Goal: Information Seeking & Learning: Learn about a topic

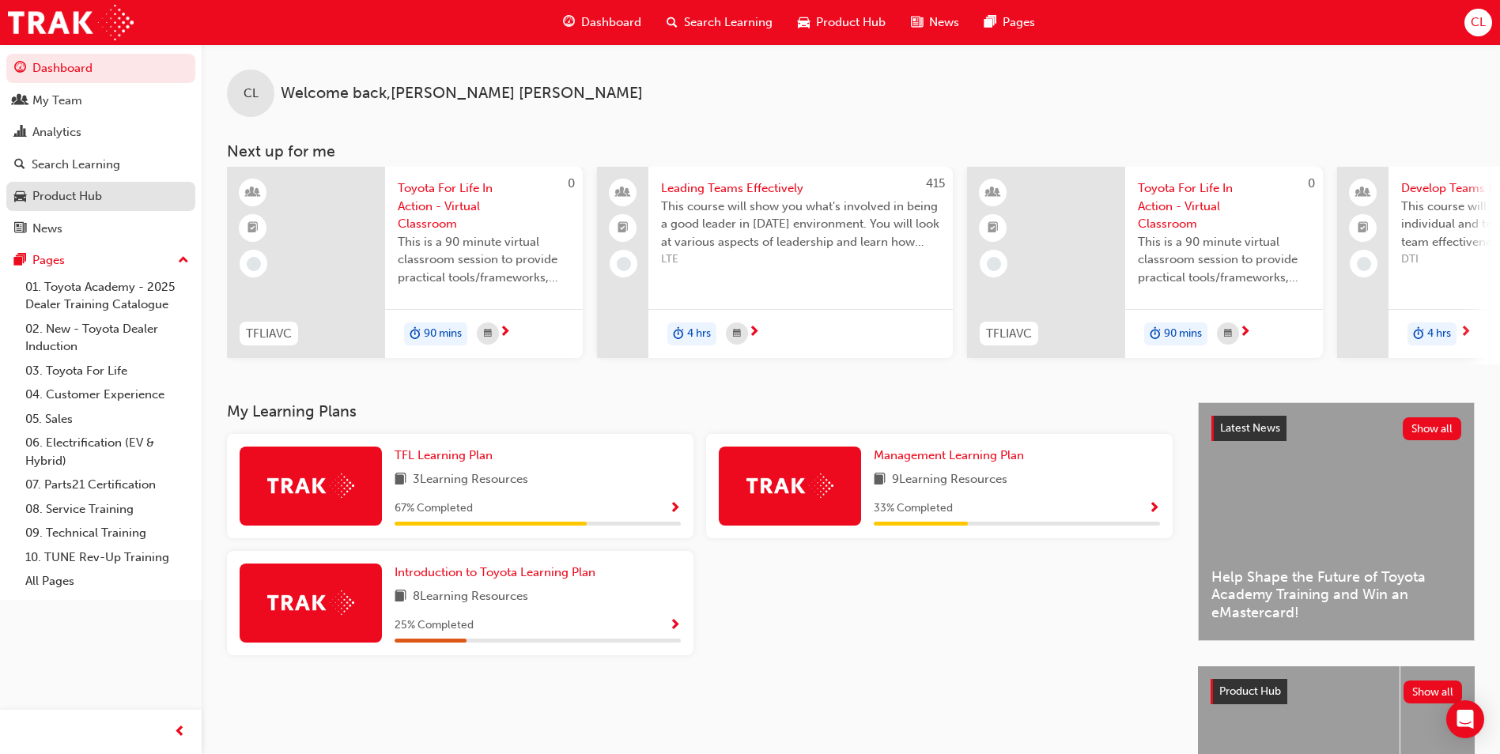
click at [53, 199] on div "Product Hub" at bounding box center [67, 196] width 70 height 18
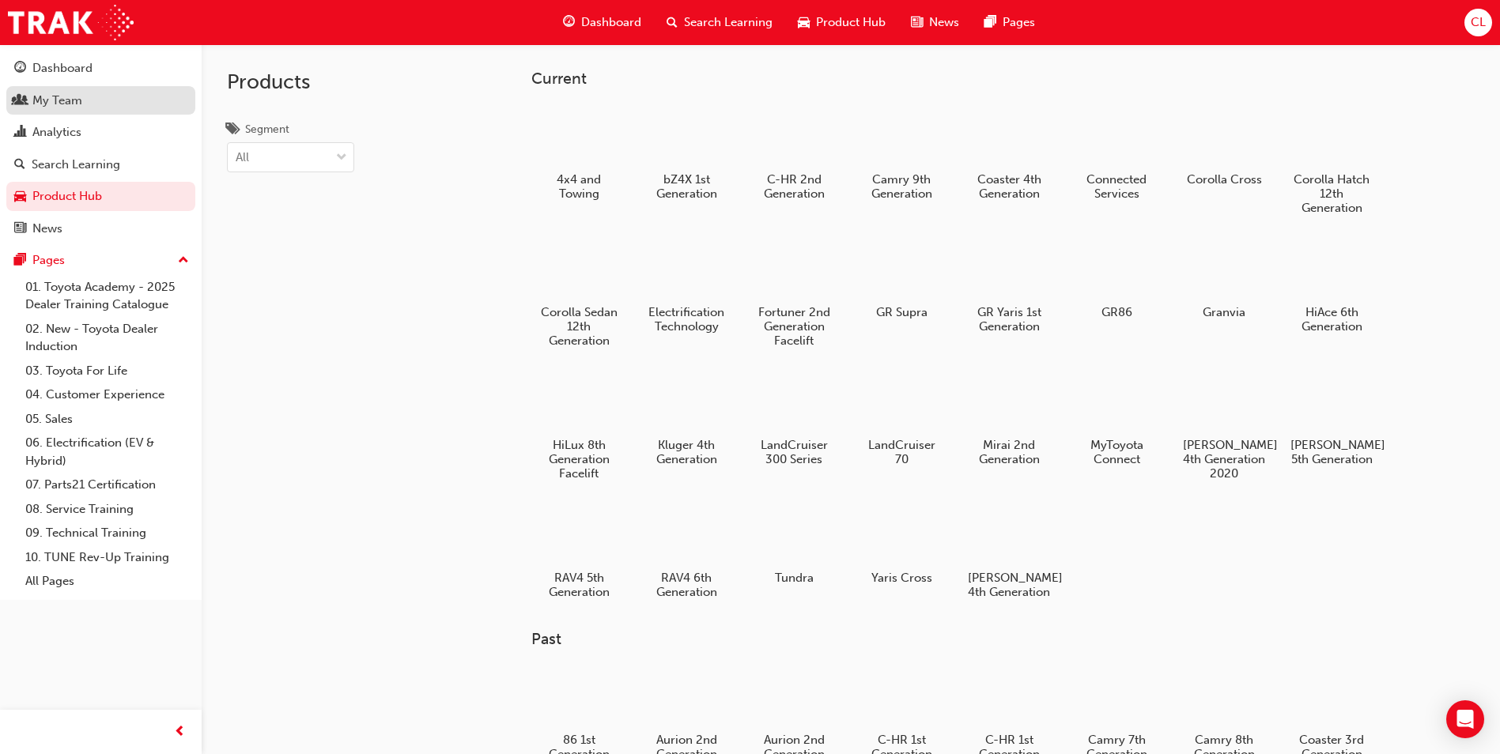
click at [47, 103] on div "My Team" at bounding box center [57, 101] width 50 height 18
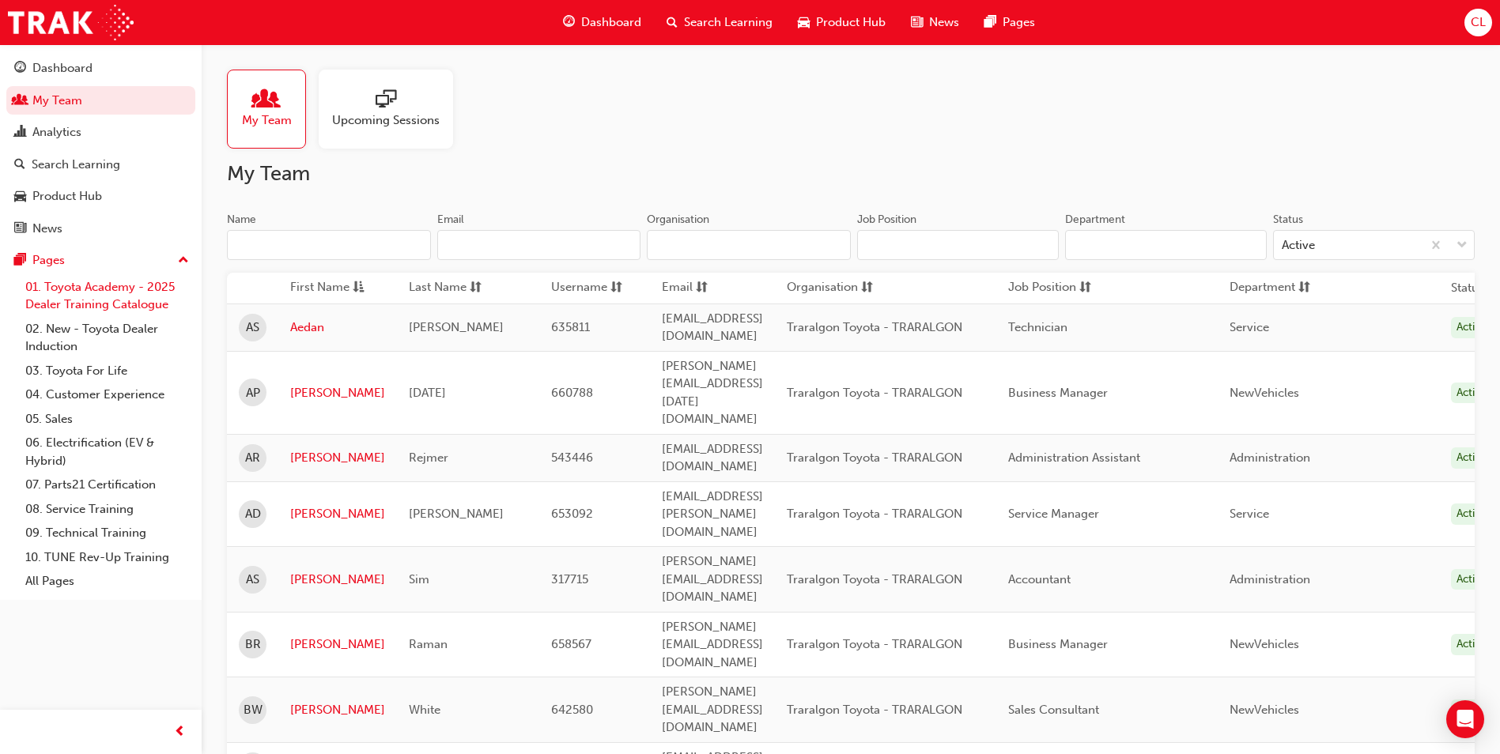
click at [60, 297] on link "01. Toyota Academy - 2025 Dealer Training Catalogue" at bounding box center [107, 296] width 176 height 42
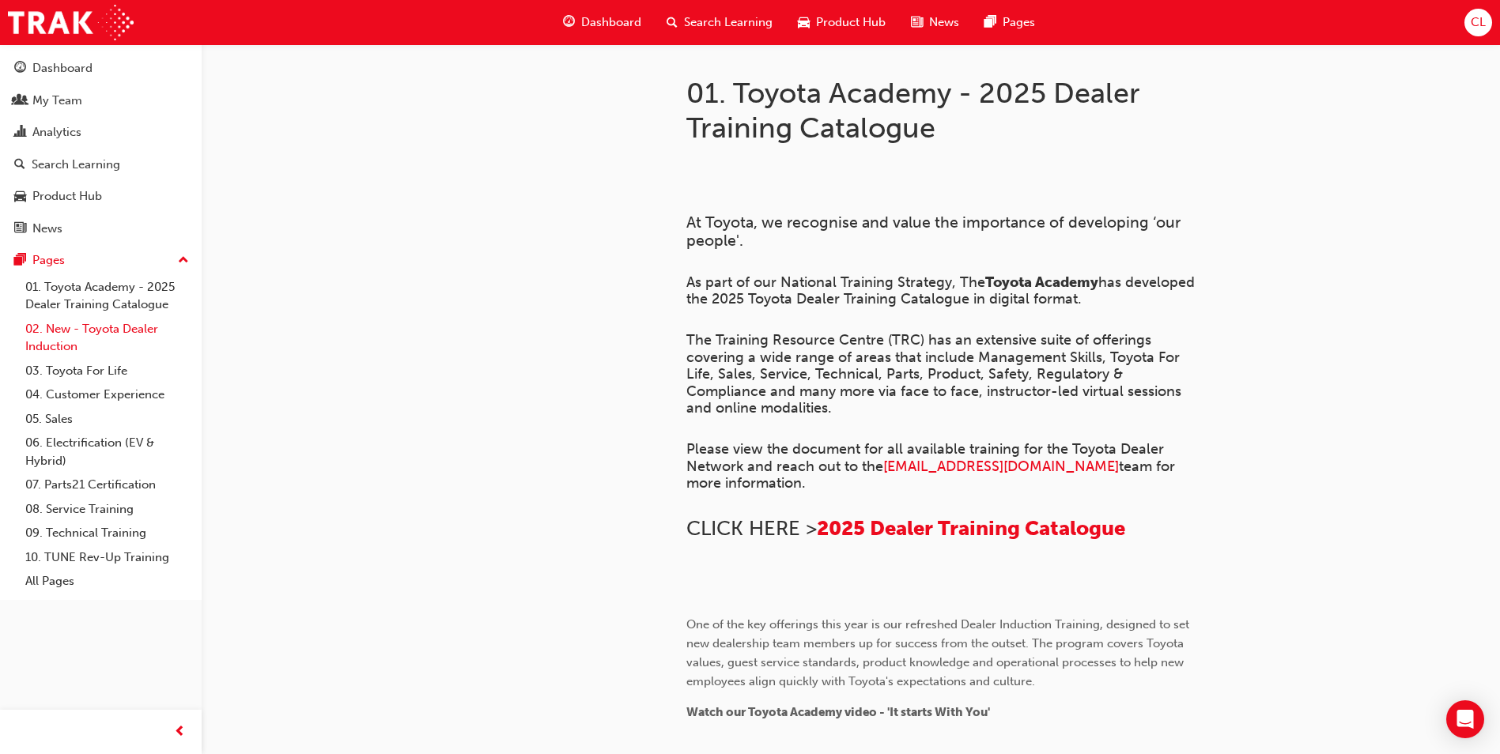
click at [59, 338] on link "02. New - Toyota Dealer Induction" at bounding box center [107, 338] width 176 height 42
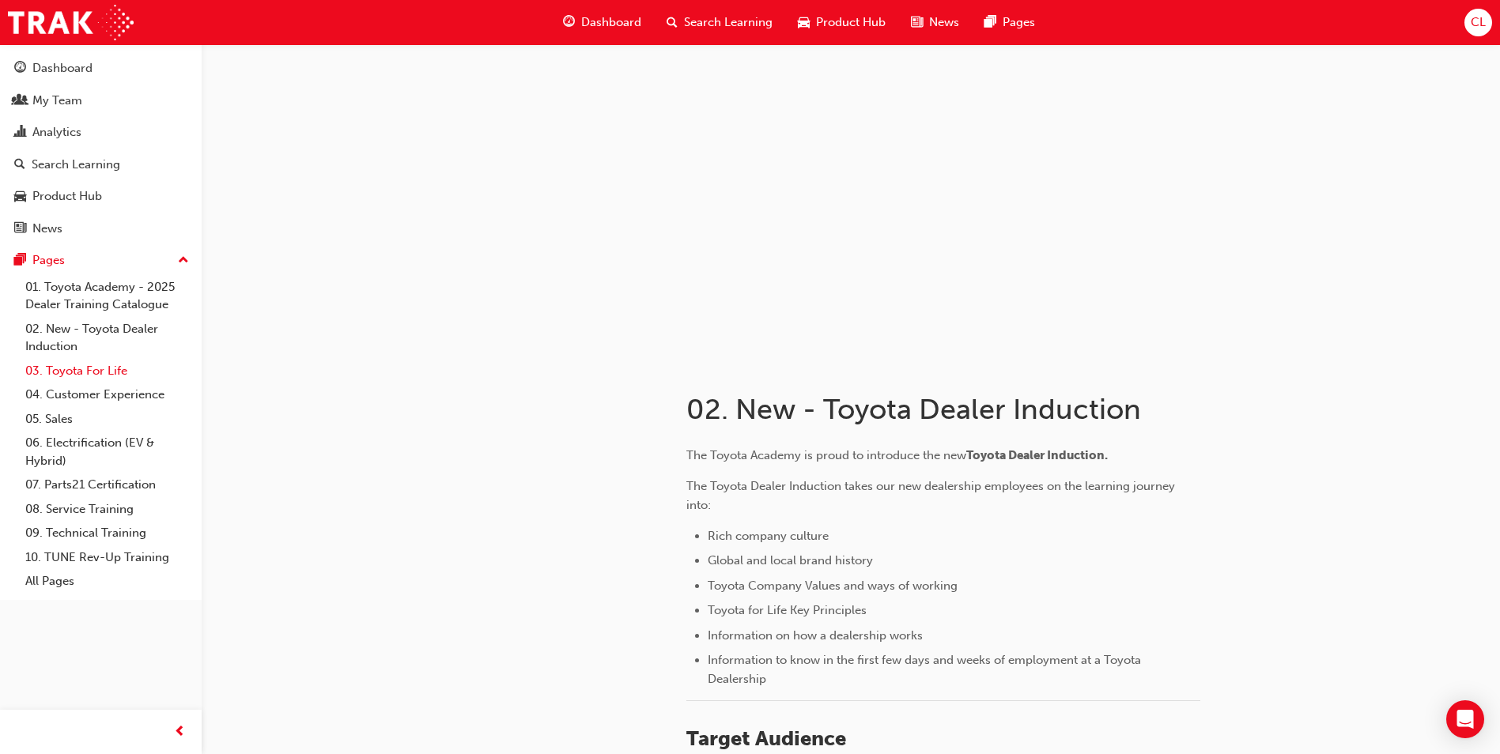
click at [63, 368] on link "03. Toyota For Life" at bounding box center [107, 371] width 176 height 25
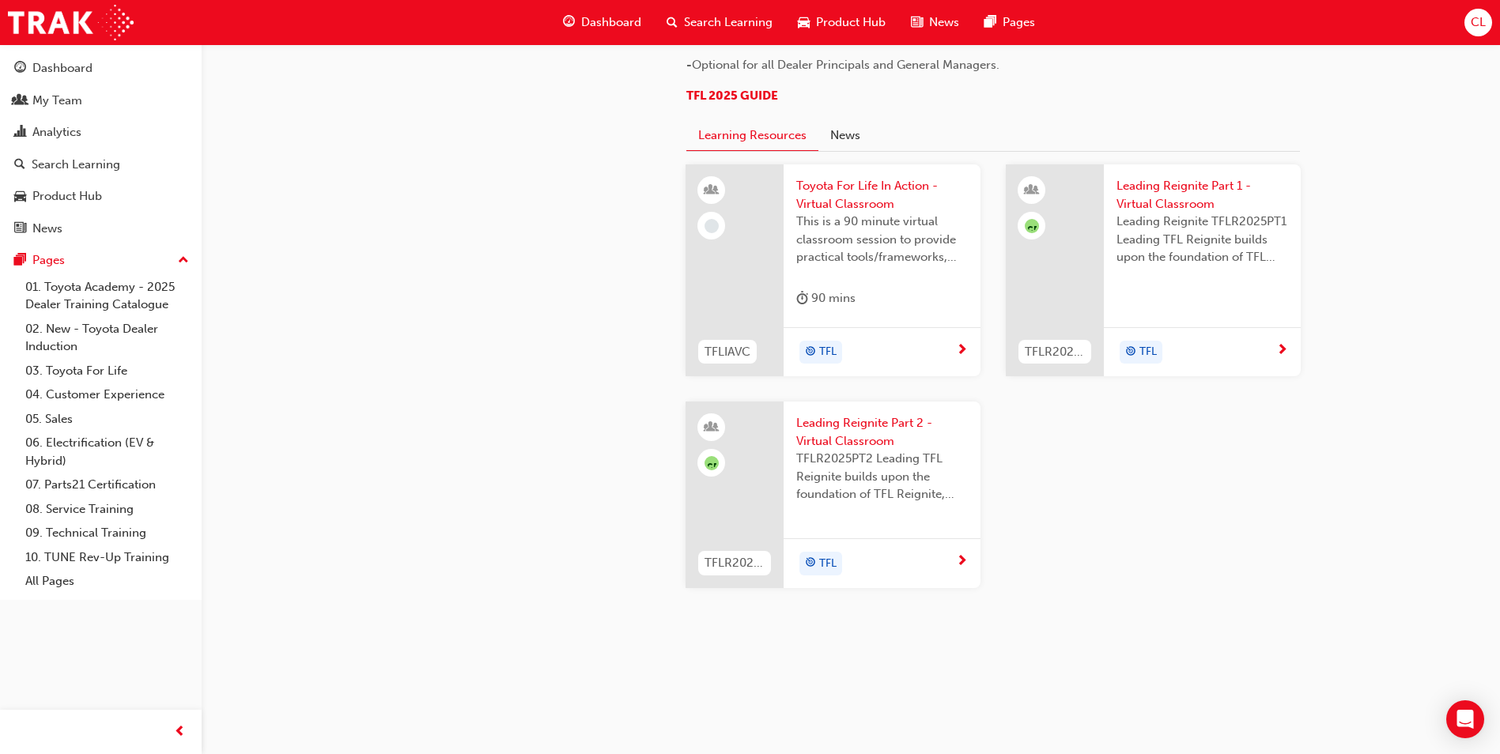
scroll to position [1502, 0]
click at [738, 103] on span "TFL 2025 GUIDE" at bounding box center [732, 96] width 92 height 14
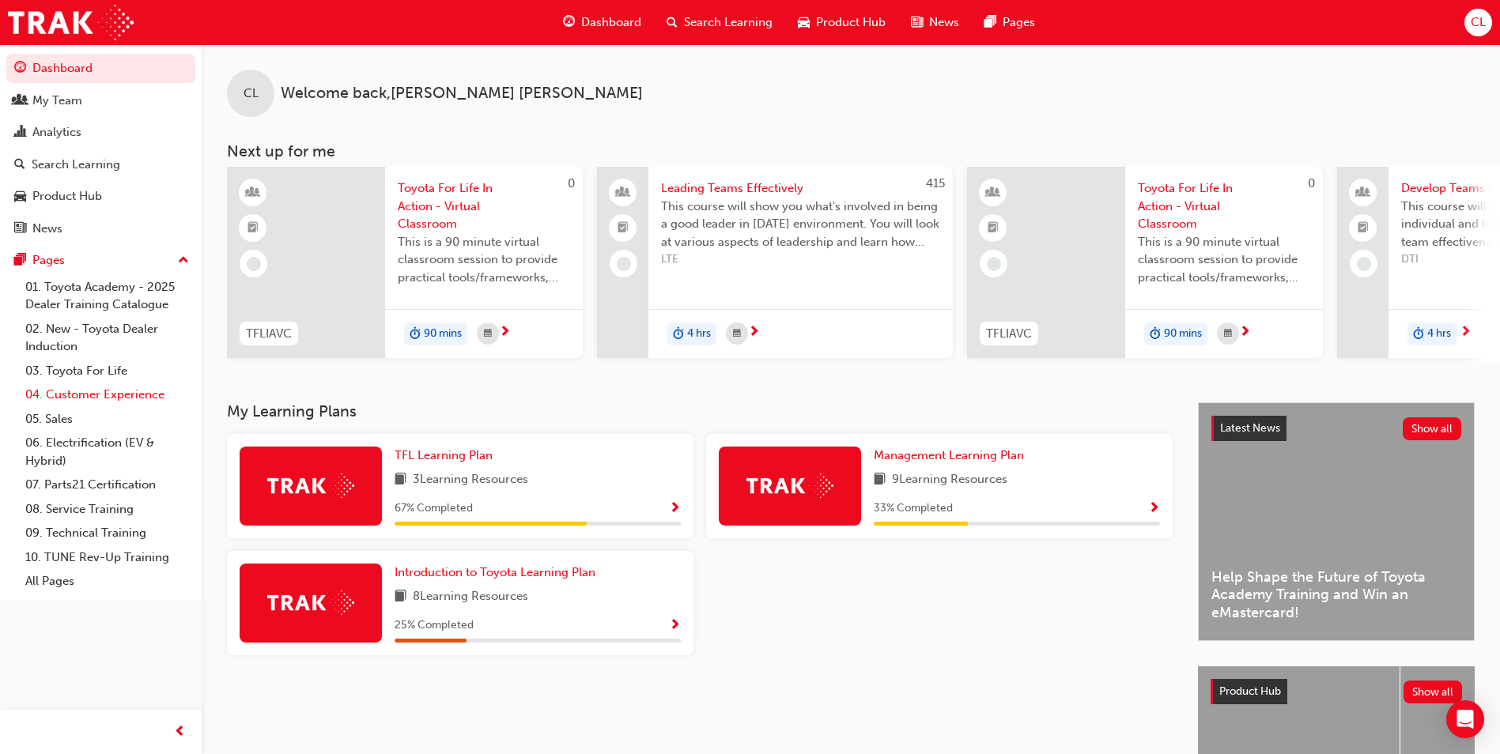
click at [70, 394] on link "04. Customer Experience" at bounding box center [107, 395] width 176 height 25
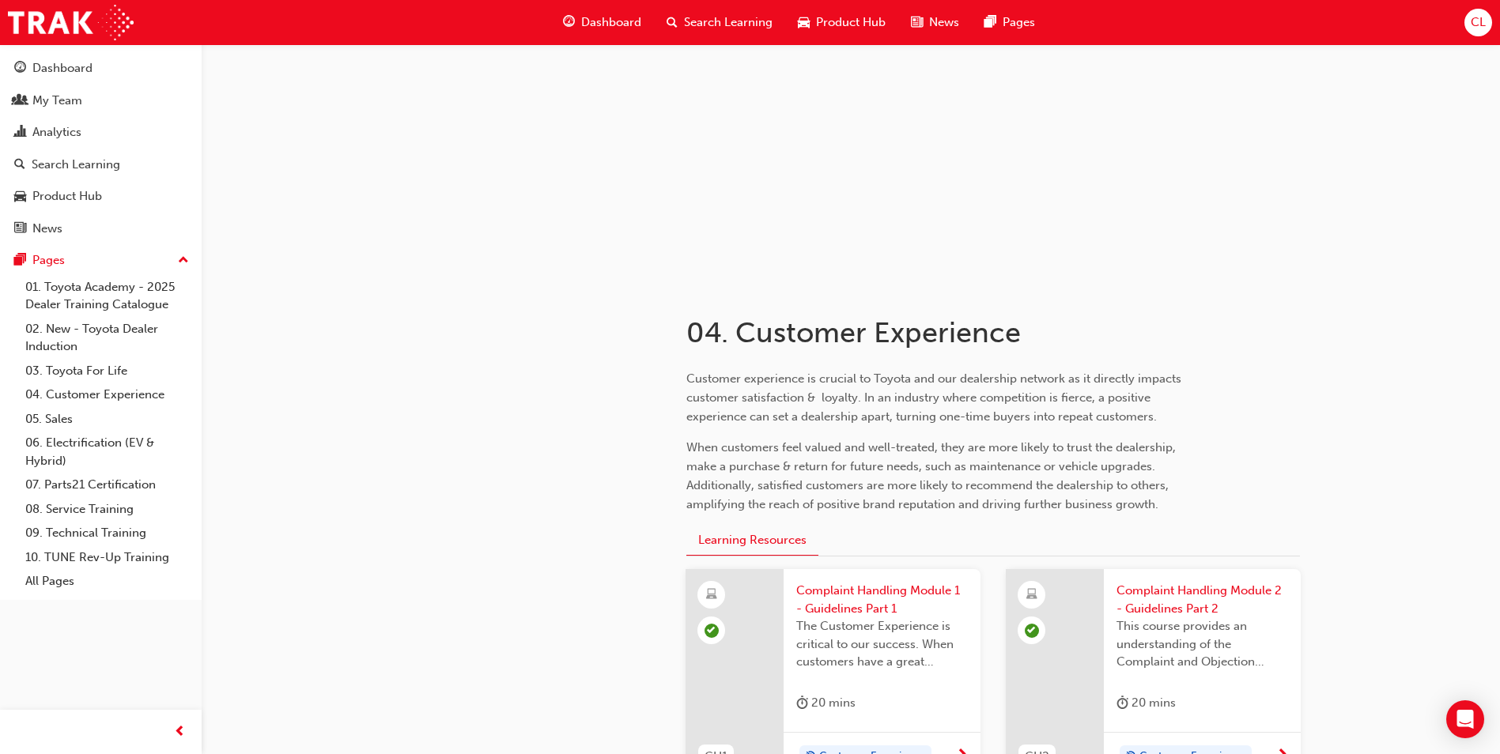
scroll to position [237, 0]
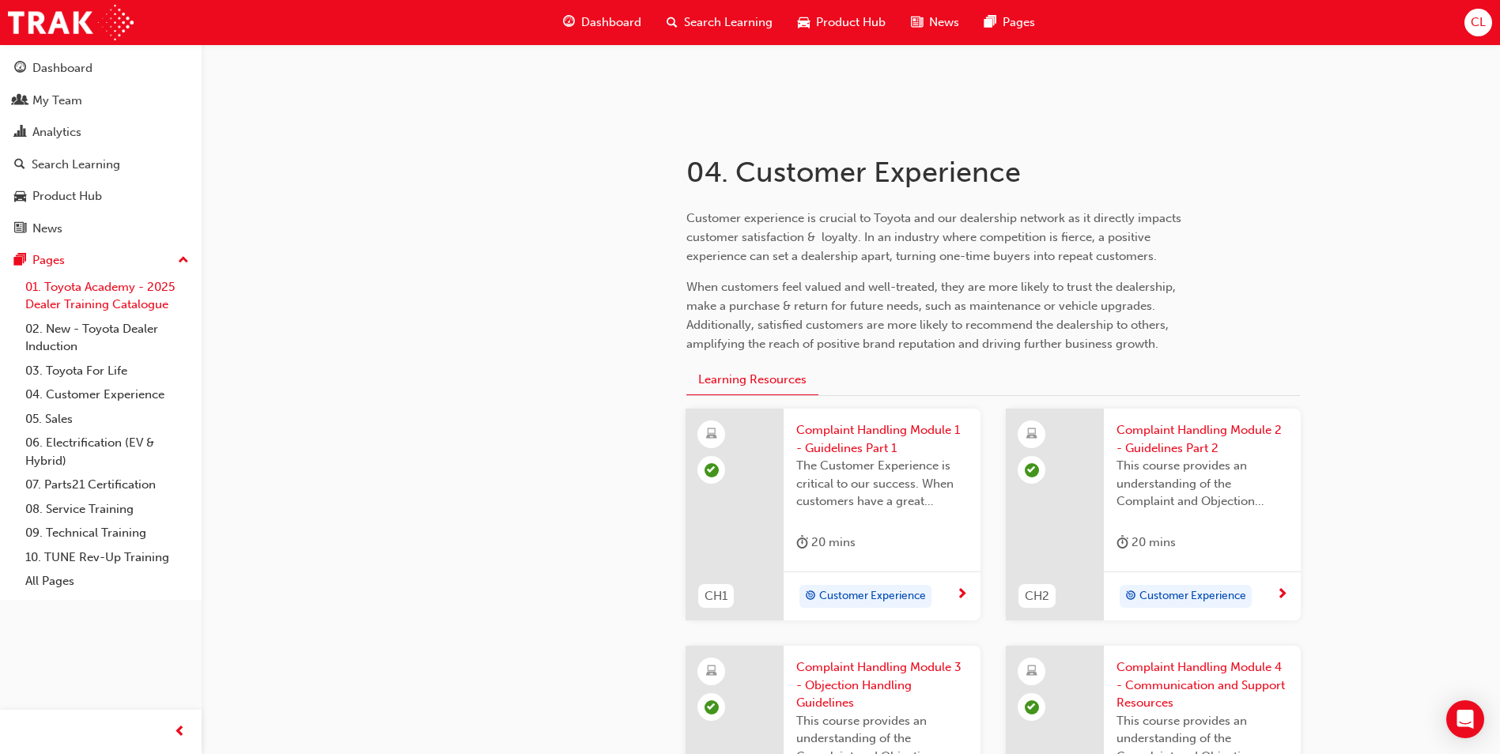
click at [40, 295] on link "01. Toyota Academy - 2025 Dealer Training Catalogue" at bounding box center [107, 296] width 176 height 42
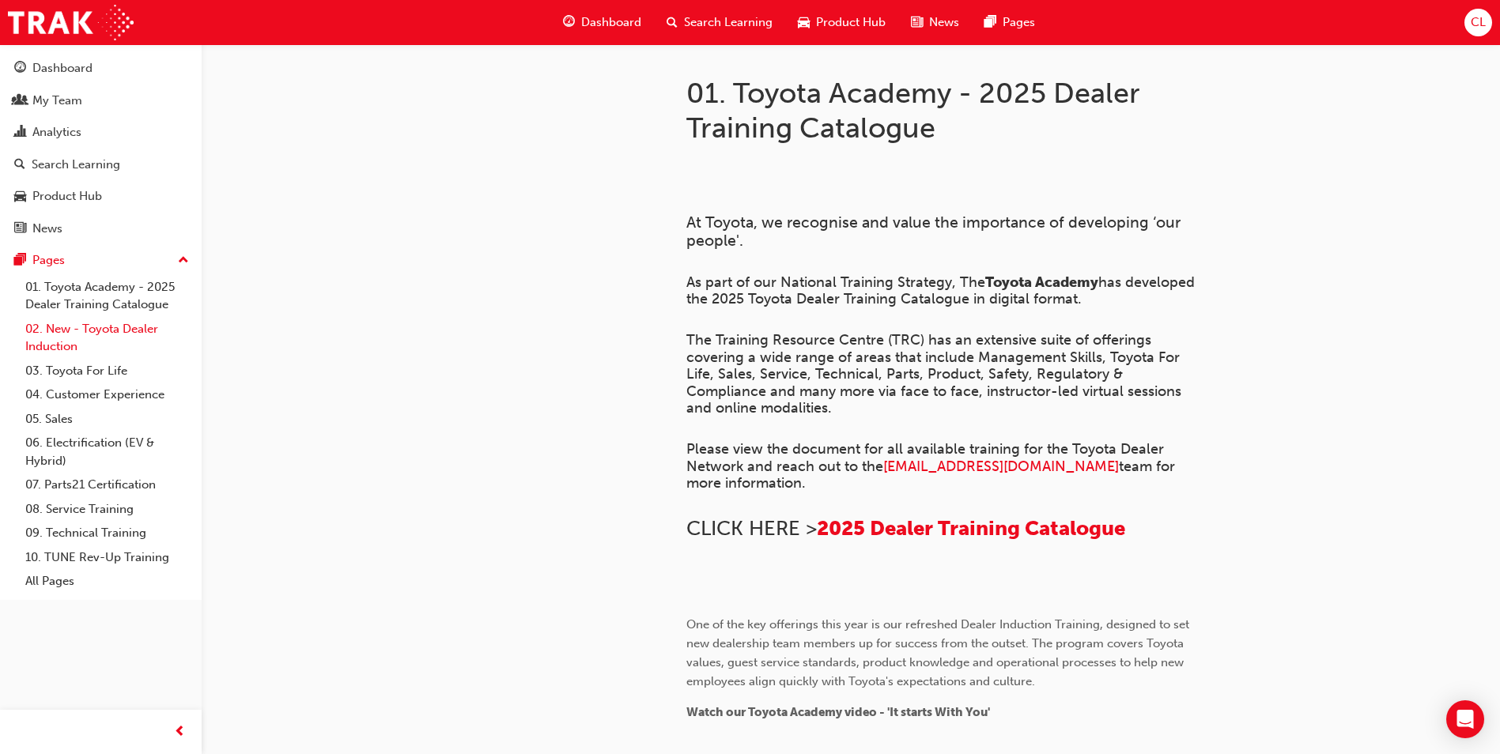
click at [55, 335] on link "02. New - Toyota Dealer Induction" at bounding box center [107, 338] width 176 height 42
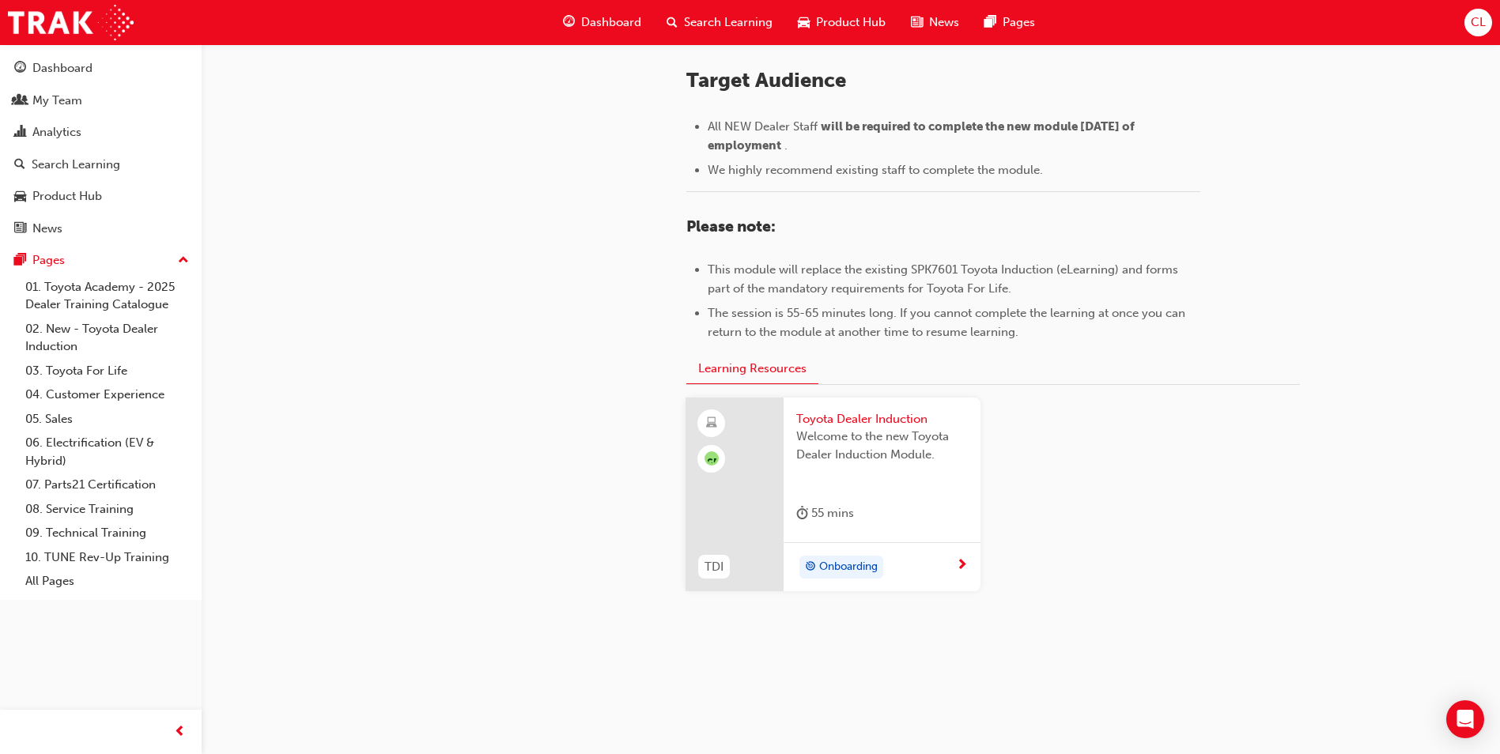
scroll to position [662, 0]
click at [55, 368] on link "03. Toyota For Life" at bounding box center [107, 371] width 176 height 25
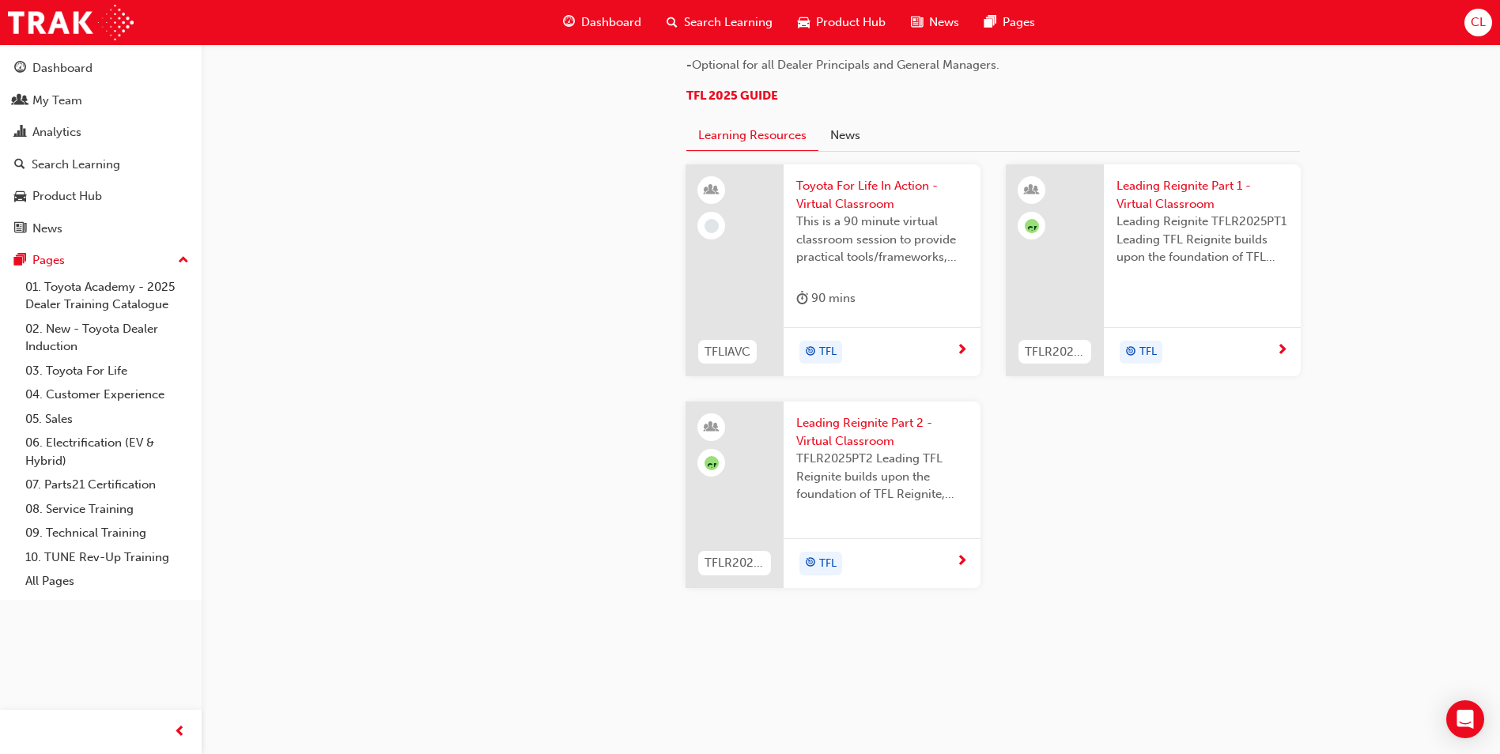
scroll to position [1647, 0]
click at [77, 402] on link "04. Customer Experience" at bounding box center [107, 395] width 176 height 25
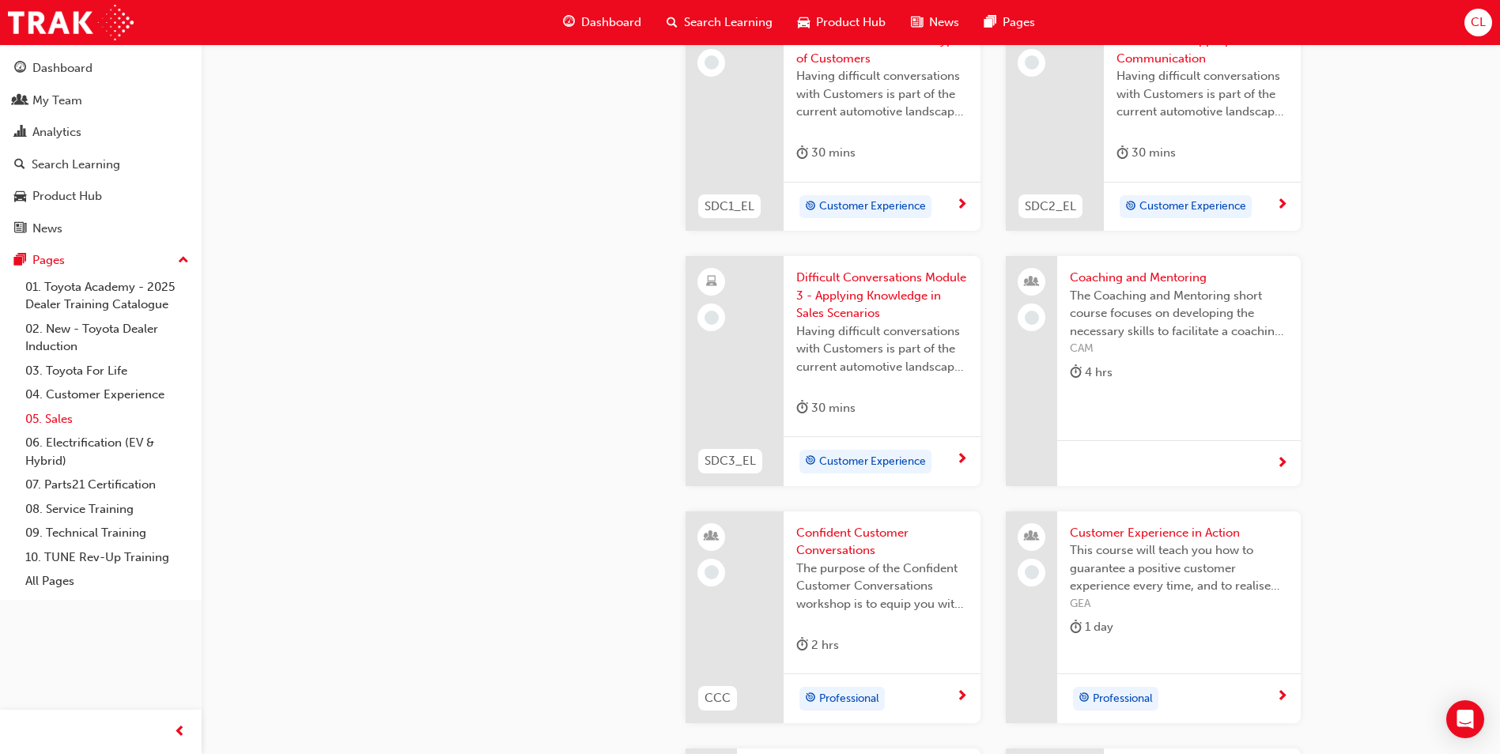
click at [60, 428] on link "05. Sales" at bounding box center [107, 419] width 176 height 25
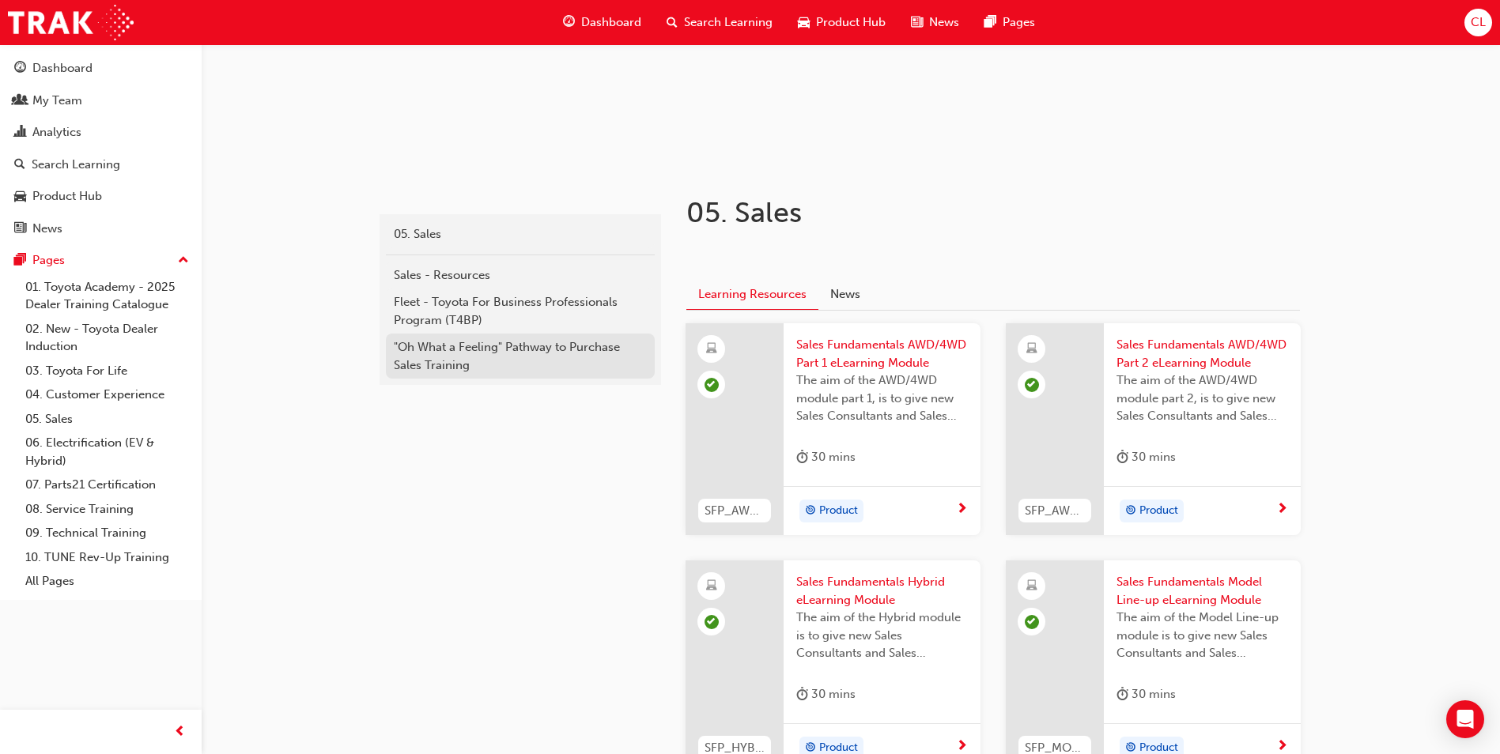
scroll to position [316, 0]
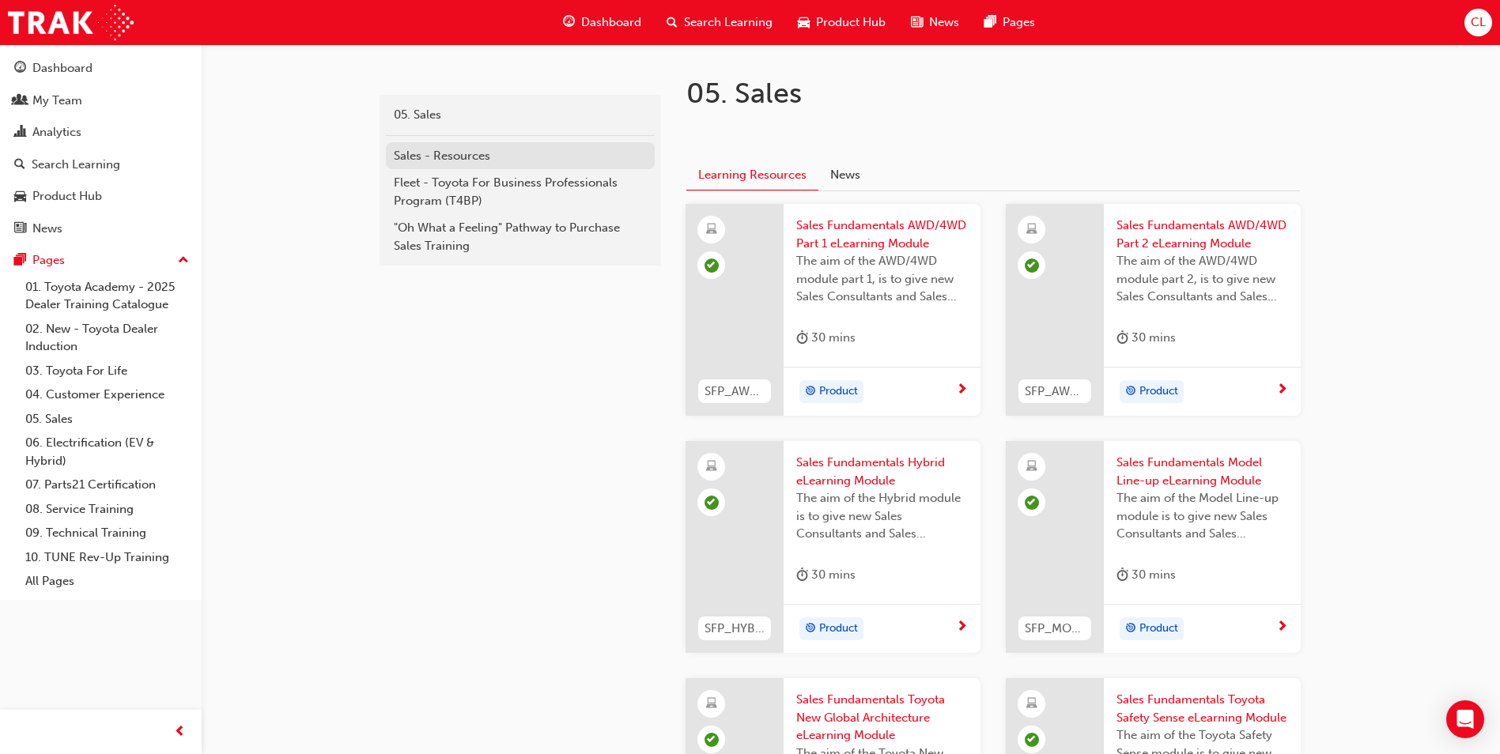
click at [454, 158] on div "Sales - Resources" at bounding box center [520, 156] width 253 height 18
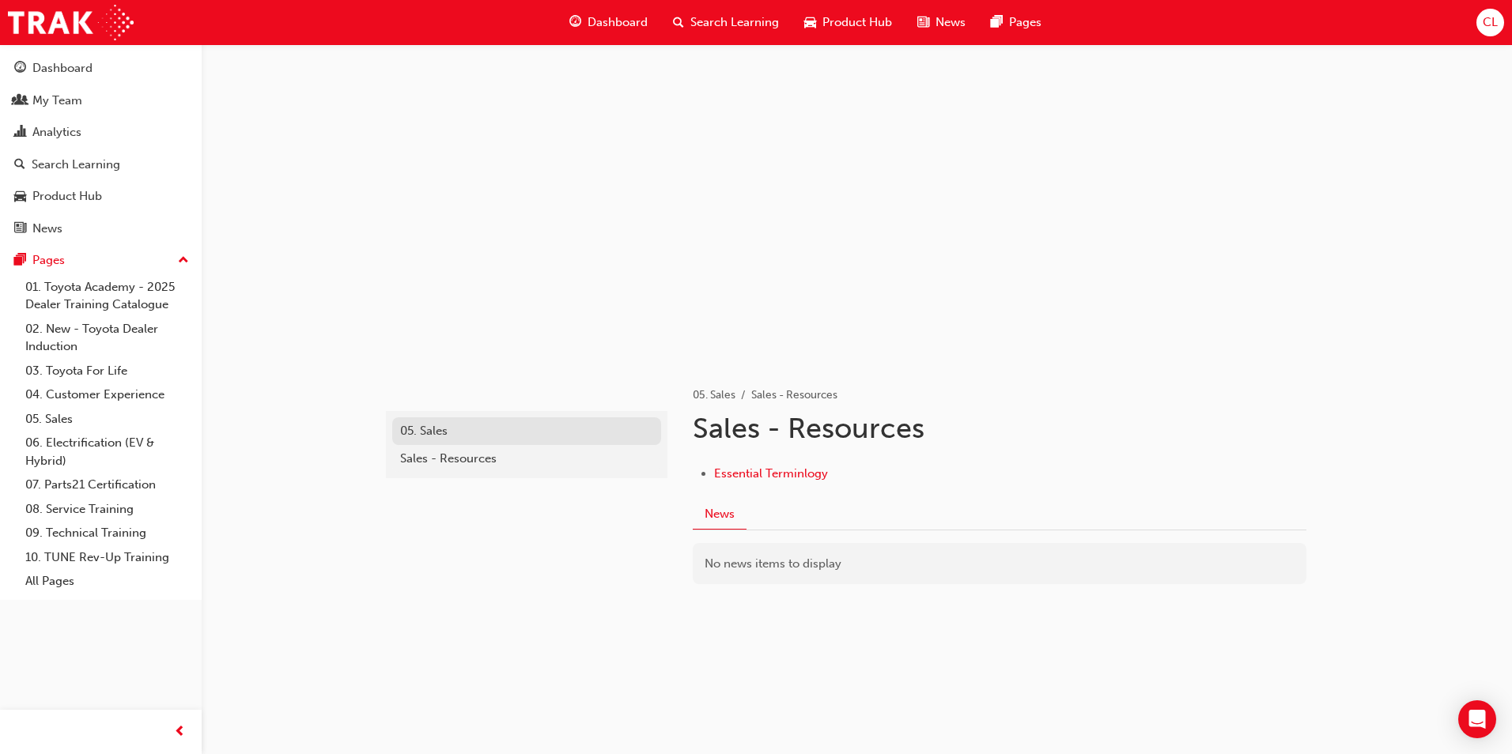
click at [426, 430] on div "05. Sales" at bounding box center [526, 431] width 253 height 18
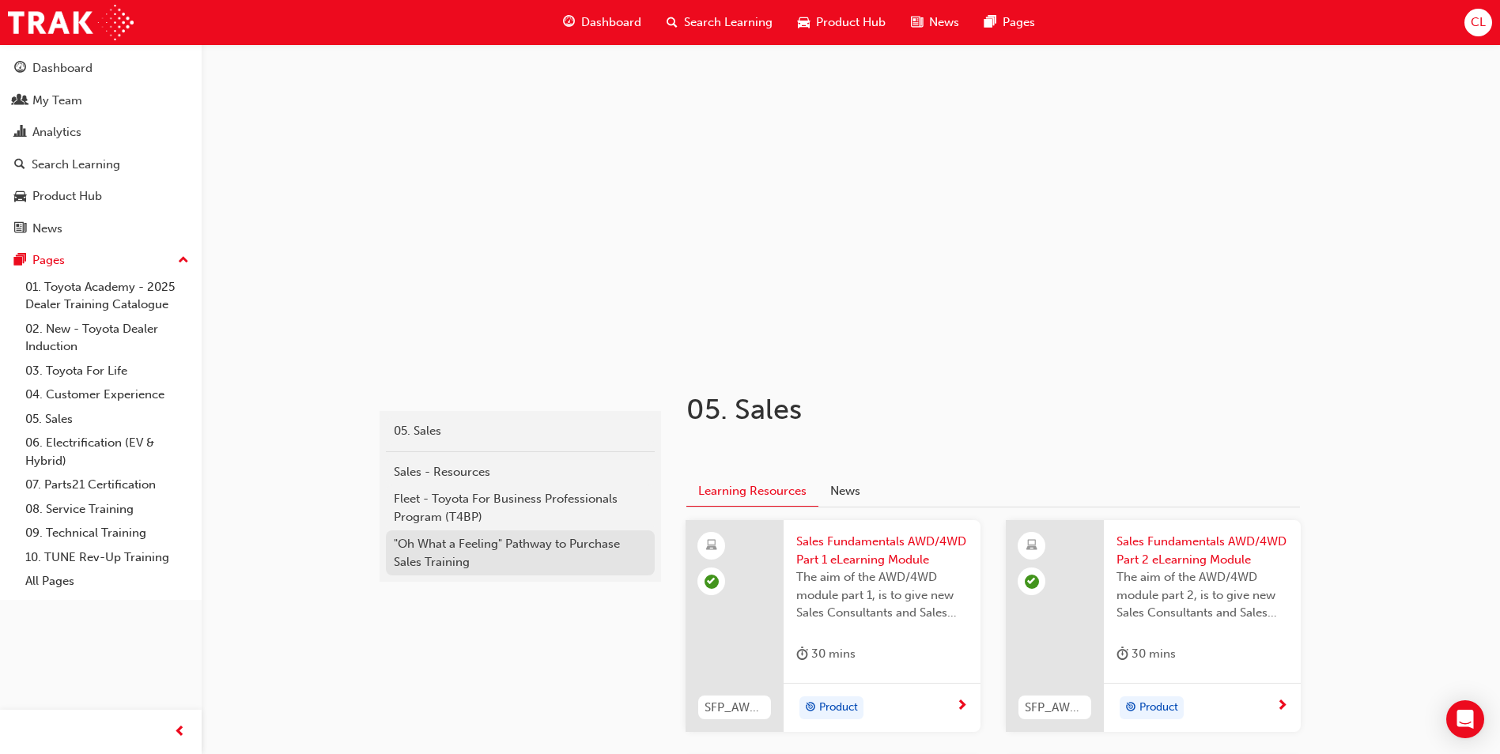
click at [436, 553] on div ""Oh What a Feeling" Pathway to Purchase Sales Training" at bounding box center [520, 553] width 253 height 36
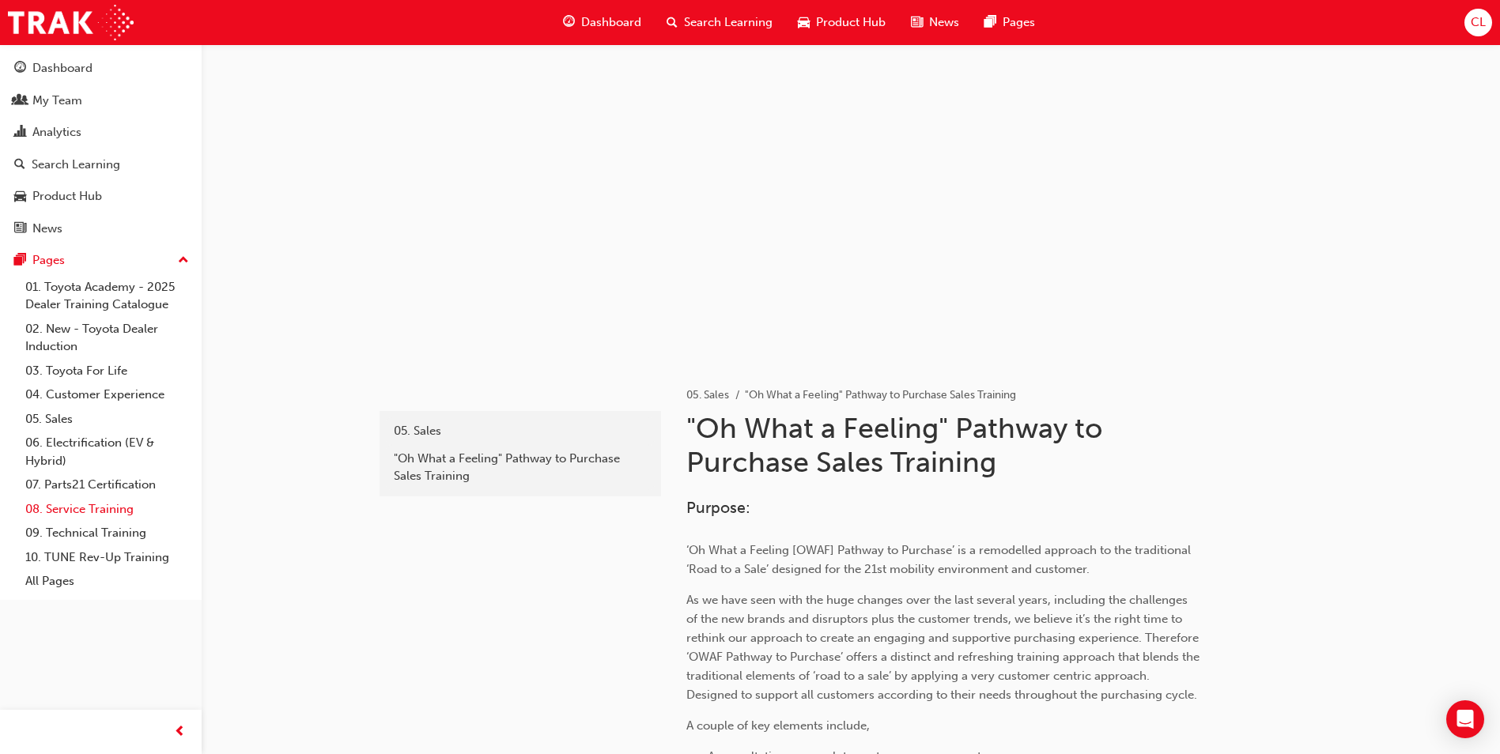
click at [63, 508] on link "08. Service Training" at bounding box center [107, 509] width 176 height 25
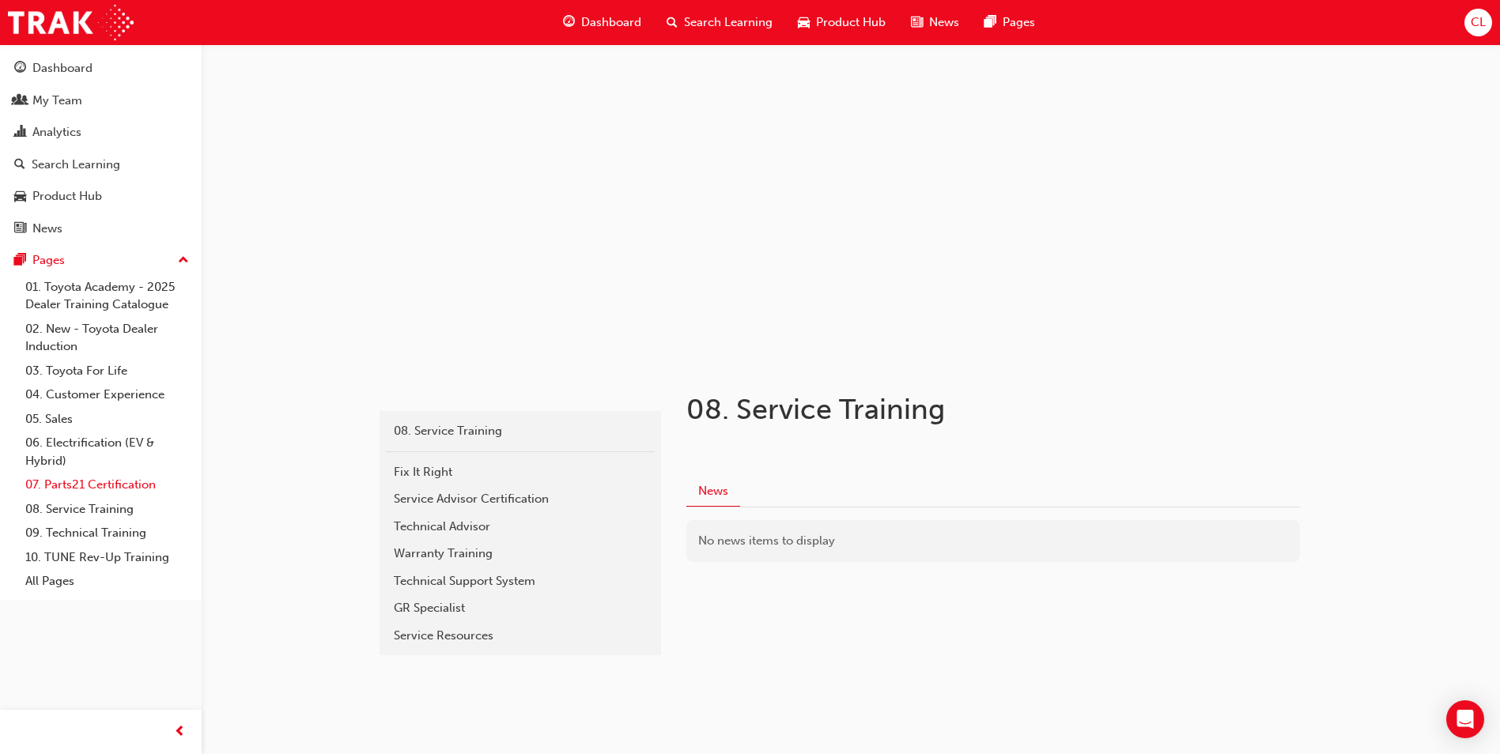
click at [98, 491] on link "07. Parts21 Certification" at bounding box center [107, 485] width 176 height 25
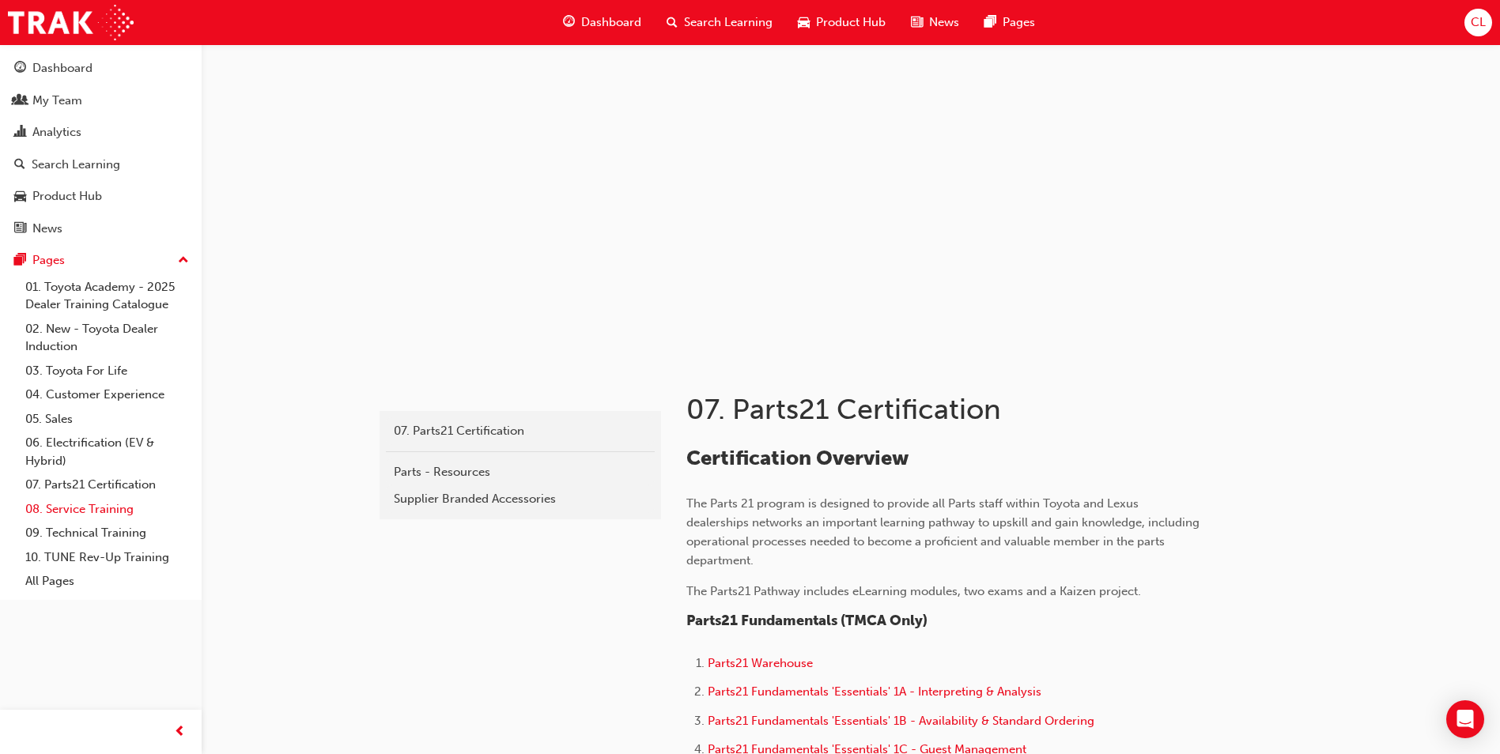
click at [100, 502] on link "08. Service Training" at bounding box center [107, 509] width 176 height 25
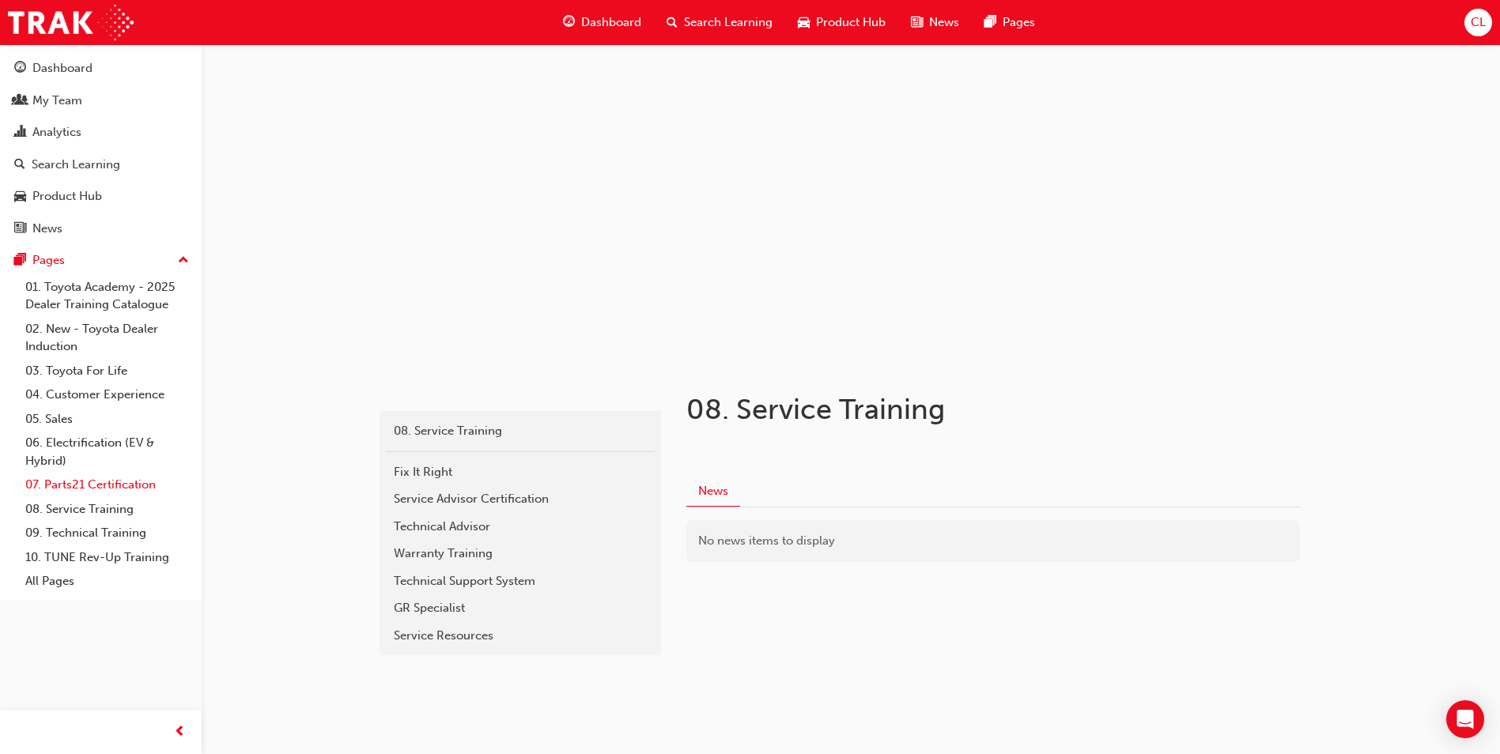
click at [101, 489] on link "07. Parts21 Certification" at bounding box center [107, 485] width 176 height 25
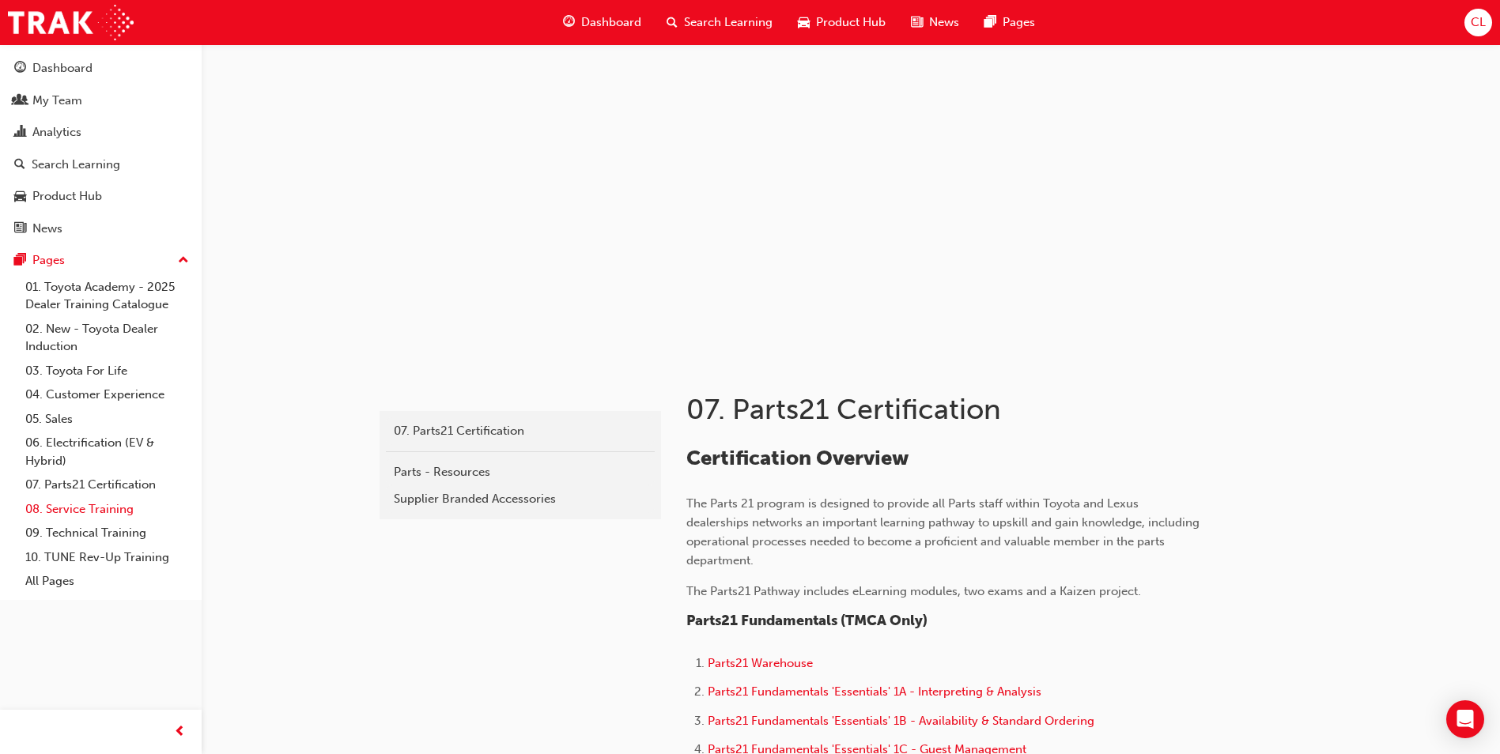
click at [88, 511] on link "08. Service Training" at bounding box center [107, 509] width 176 height 25
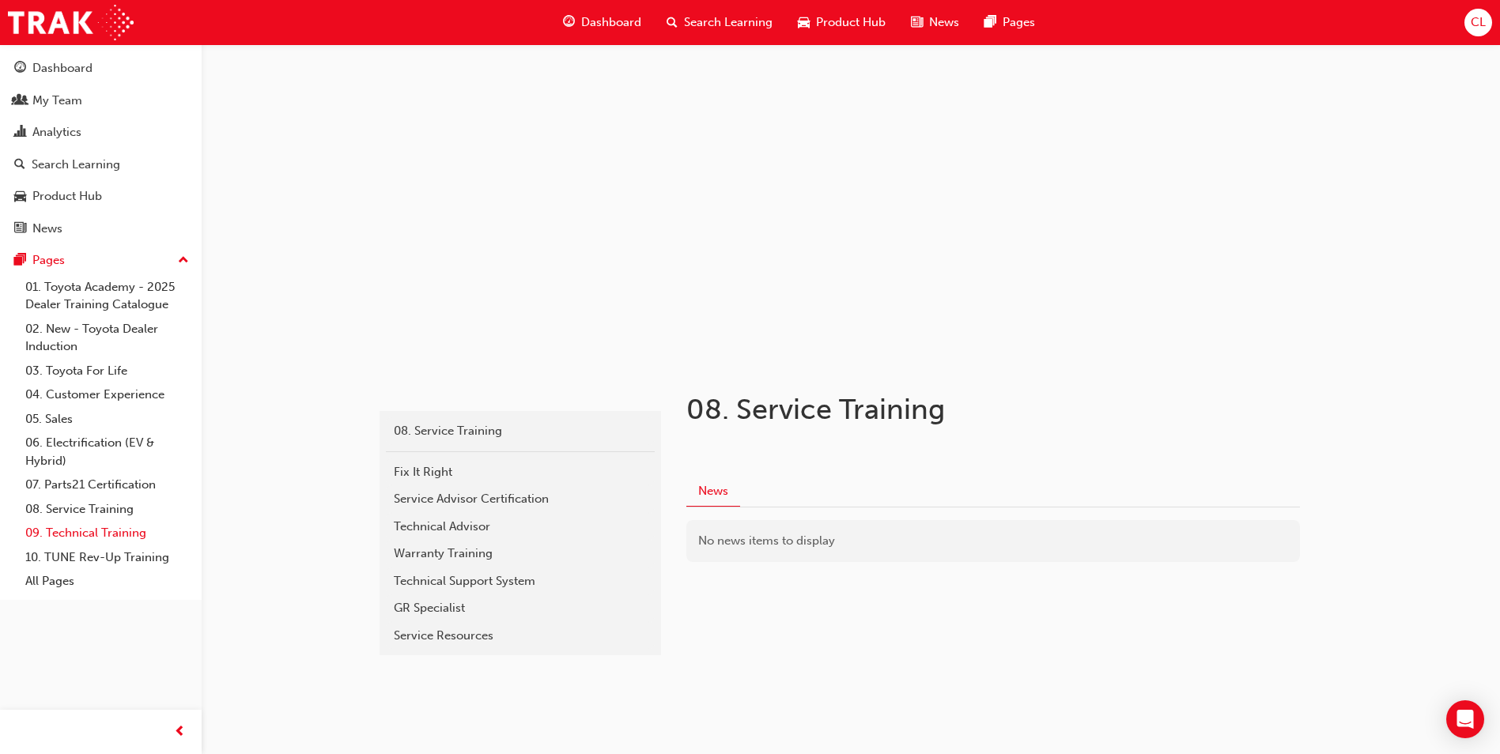
click at [88, 532] on link "09. Technical Training" at bounding box center [107, 533] width 176 height 25
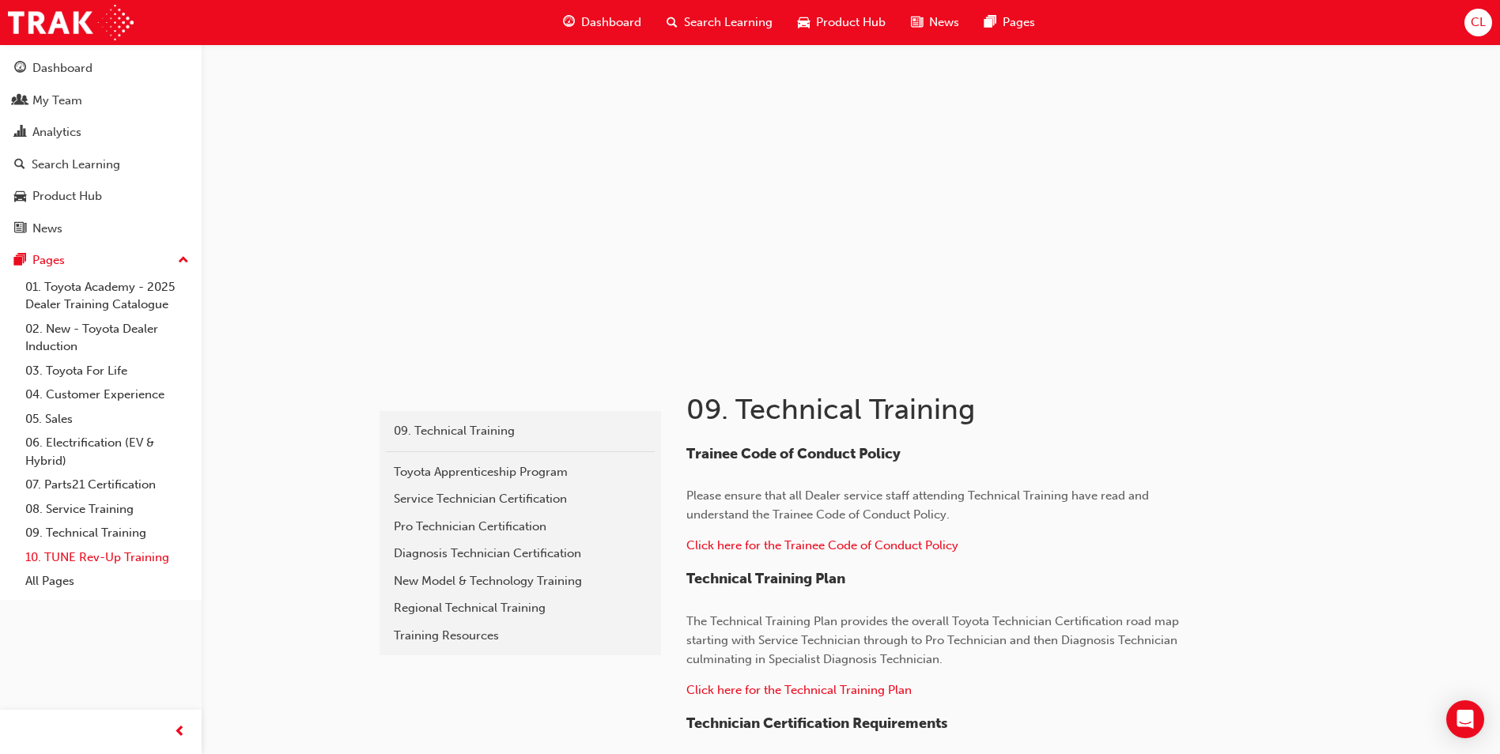
click at [85, 553] on link "10. TUNE Rev-Up Training" at bounding box center [107, 557] width 176 height 25
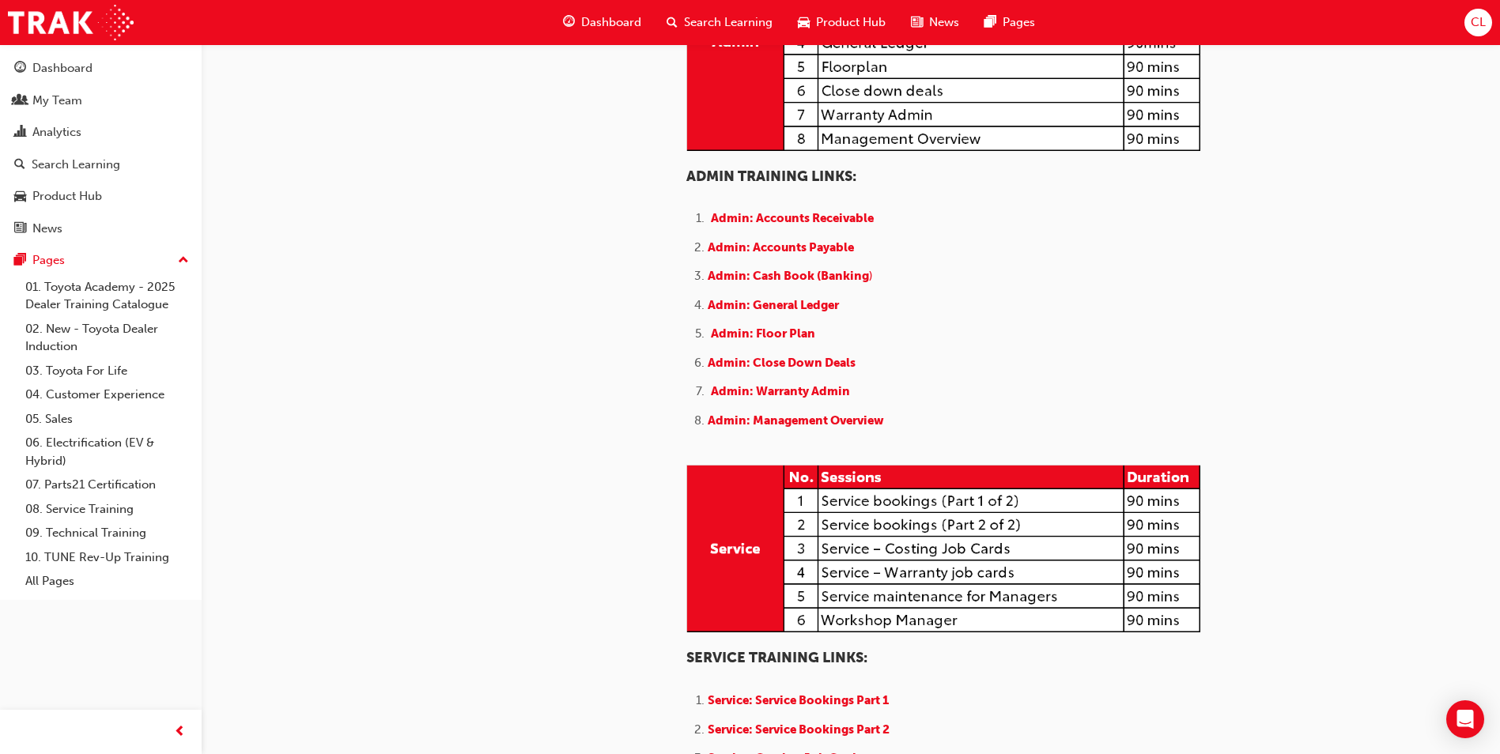
scroll to position [632, 0]
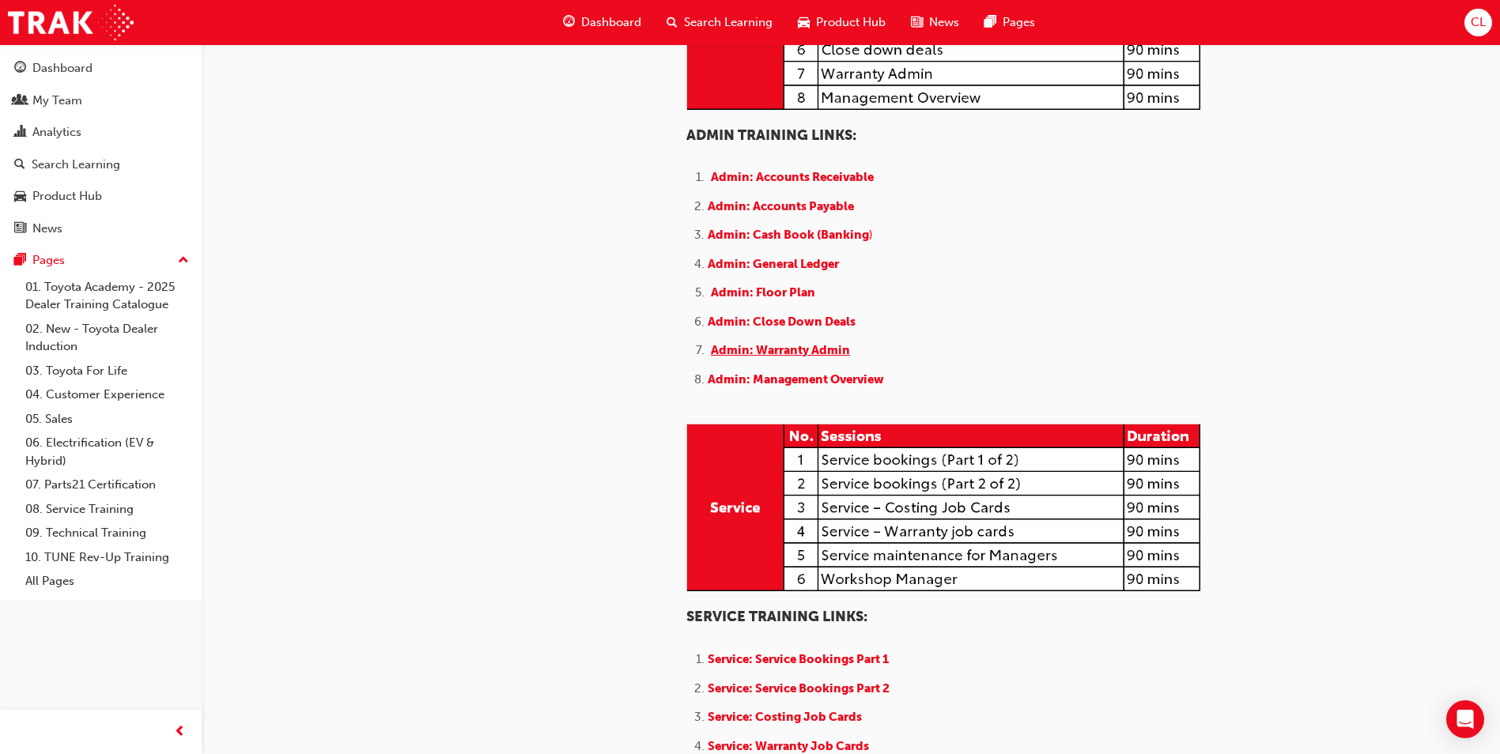
click at [774, 357] on span "Admin: Warranty Admin" at bounding box center [780, 350] width 139 height 14
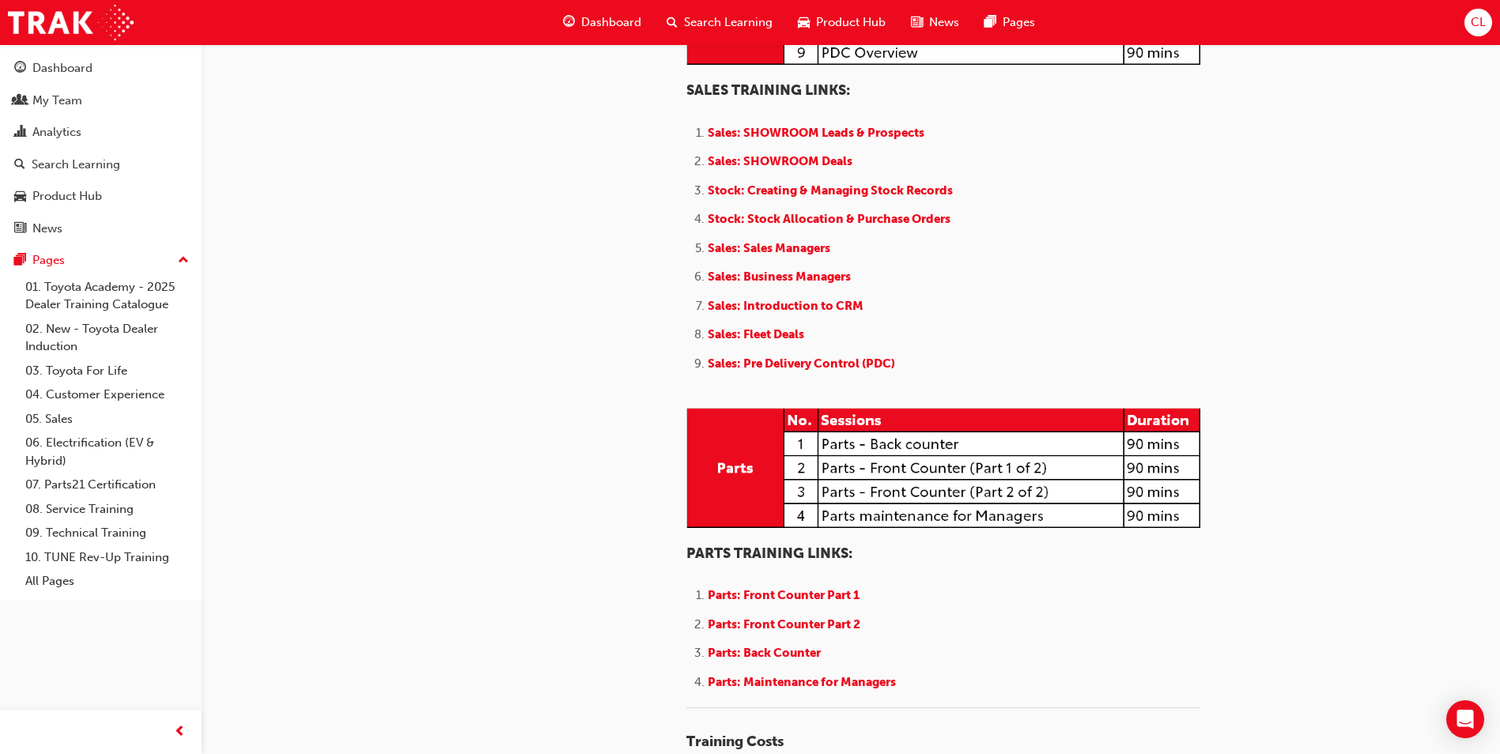
scroll to position [1739, 0]
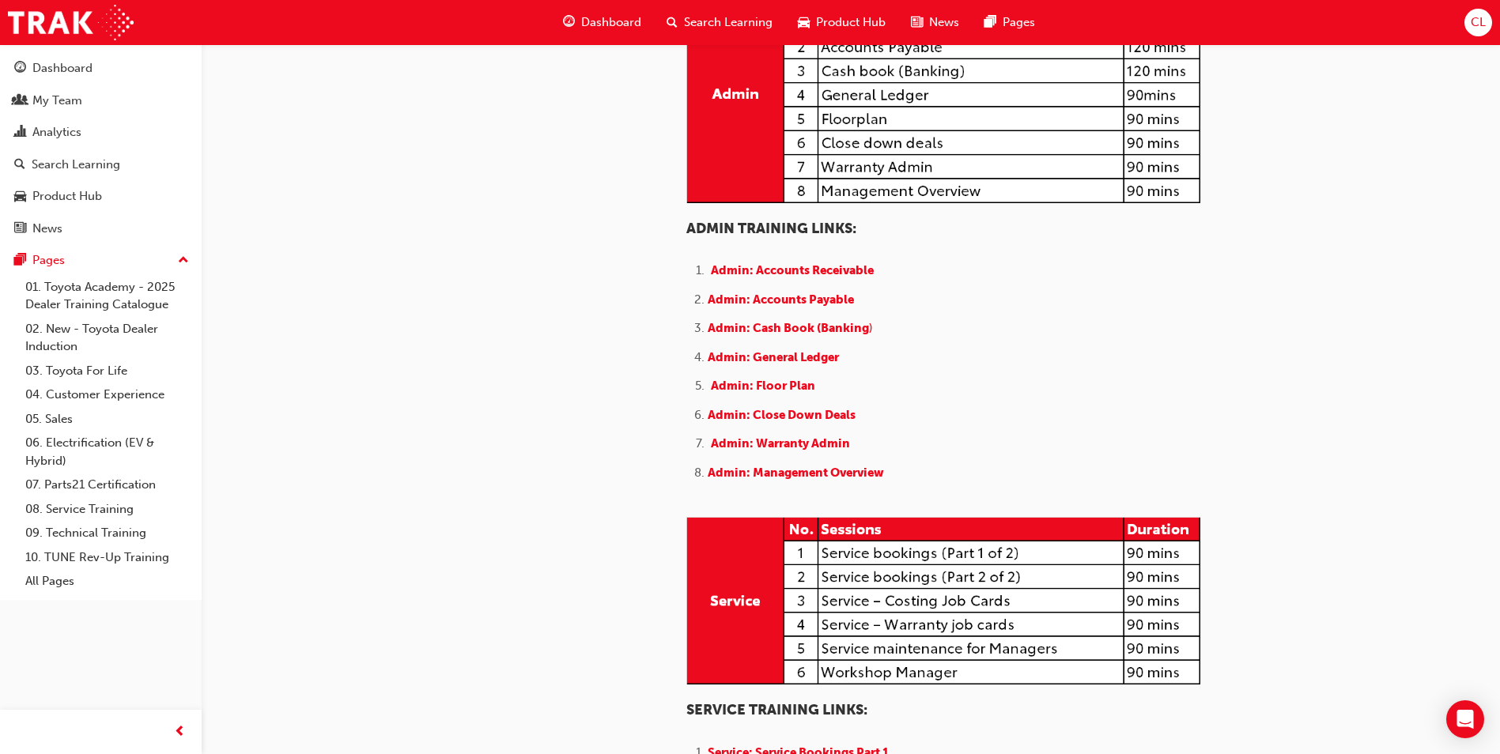
scroll to position [553, 0]
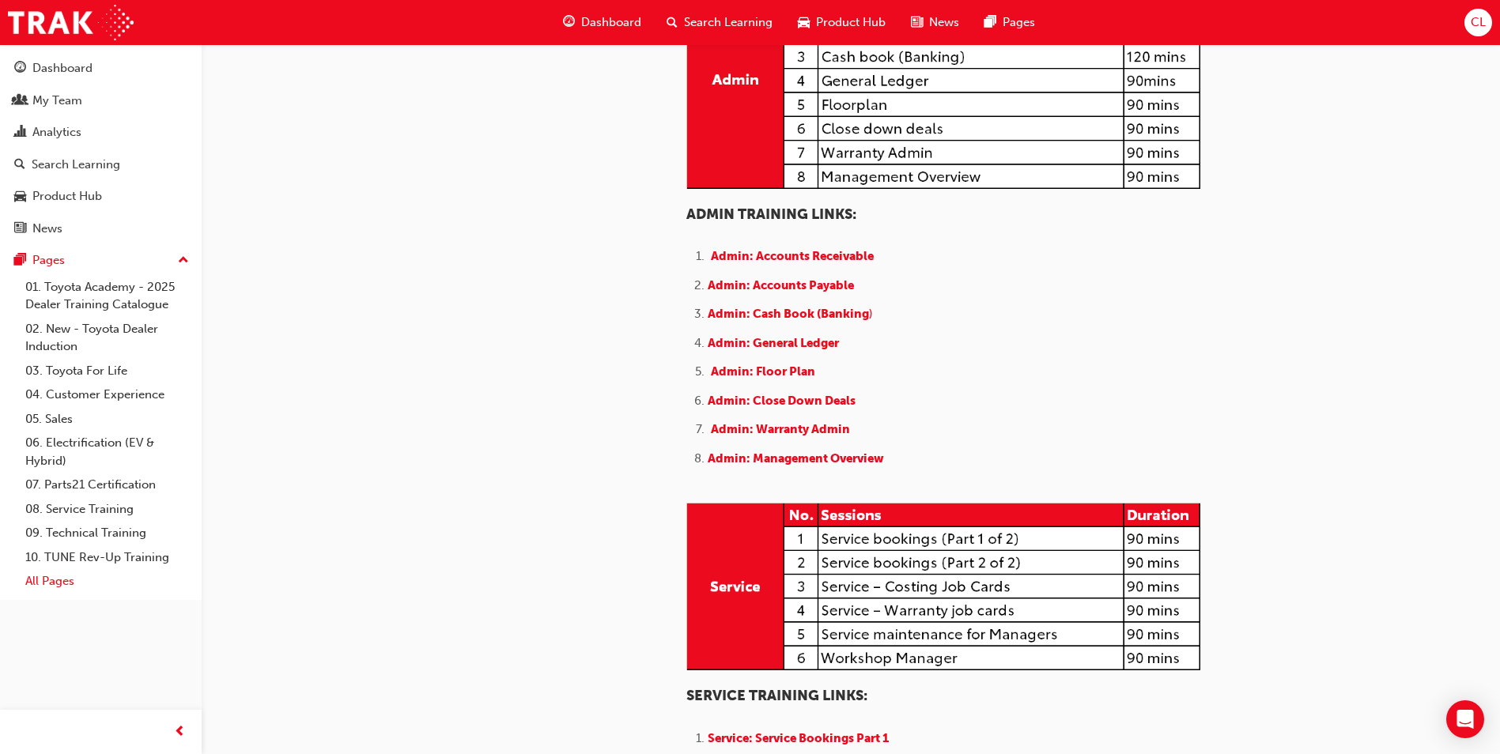
click at [53, 577] on link "All Pages" at bounding box center [107, 581] width 176 height 25
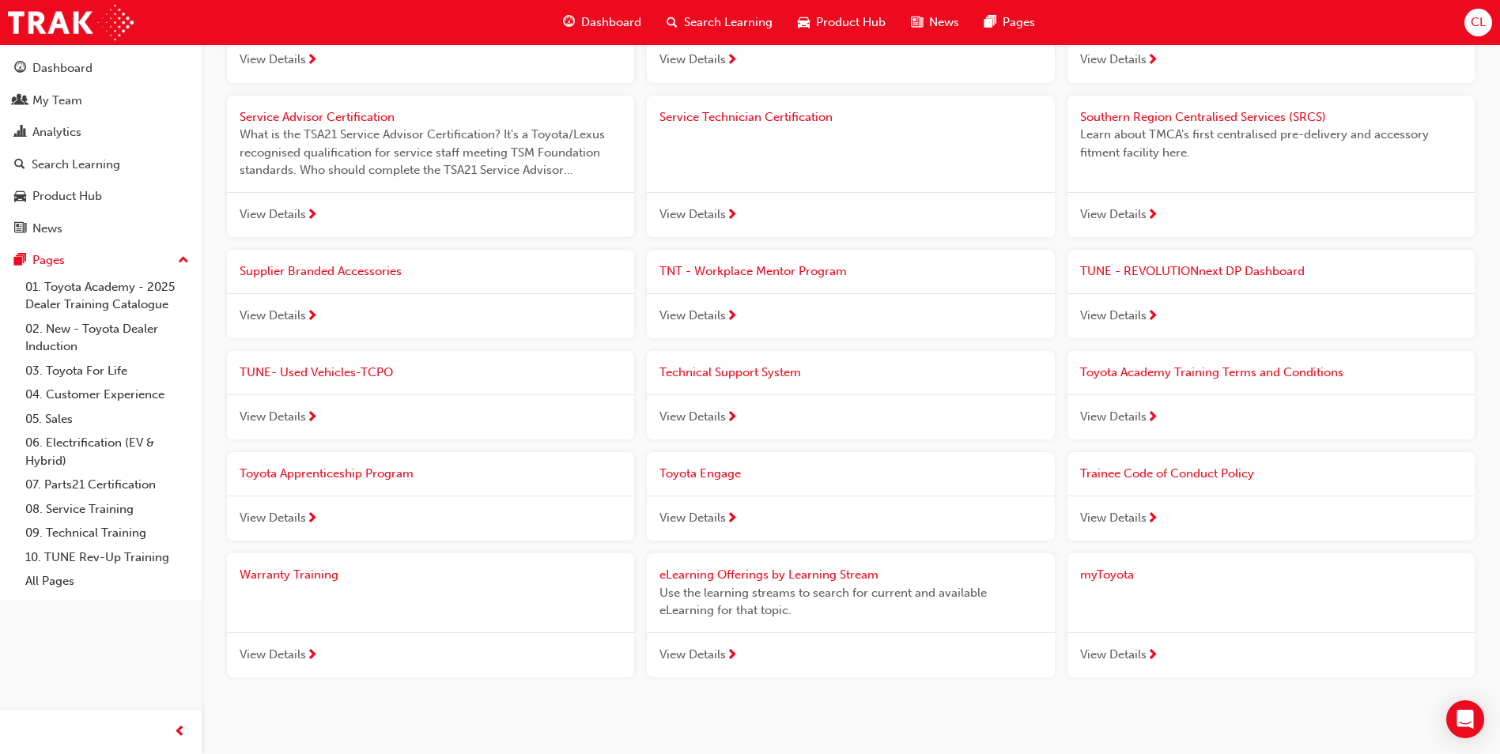
scroll to position [1528, 0]
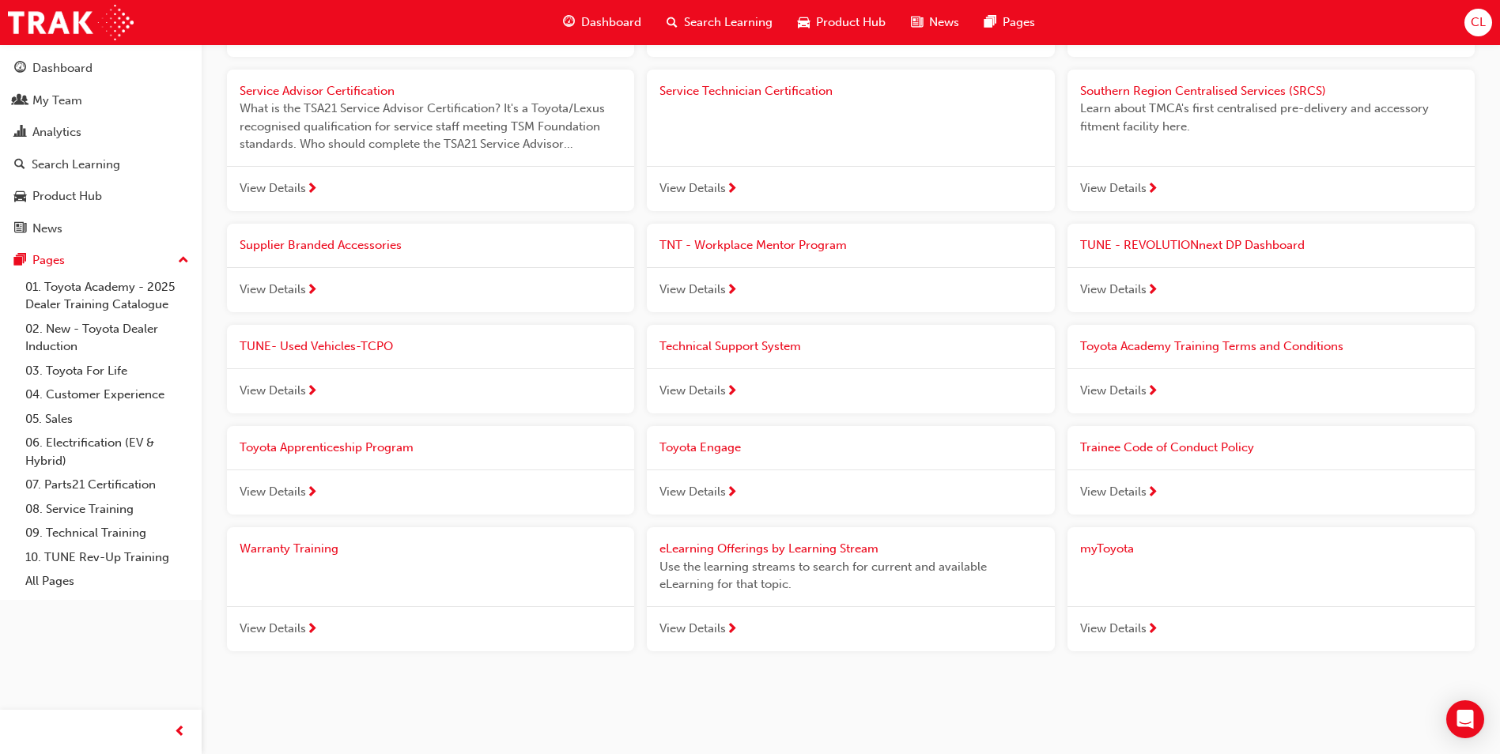
click at [1103, 554] on span "myToyota" at bounding box center [1107, 549] width 54 height 14
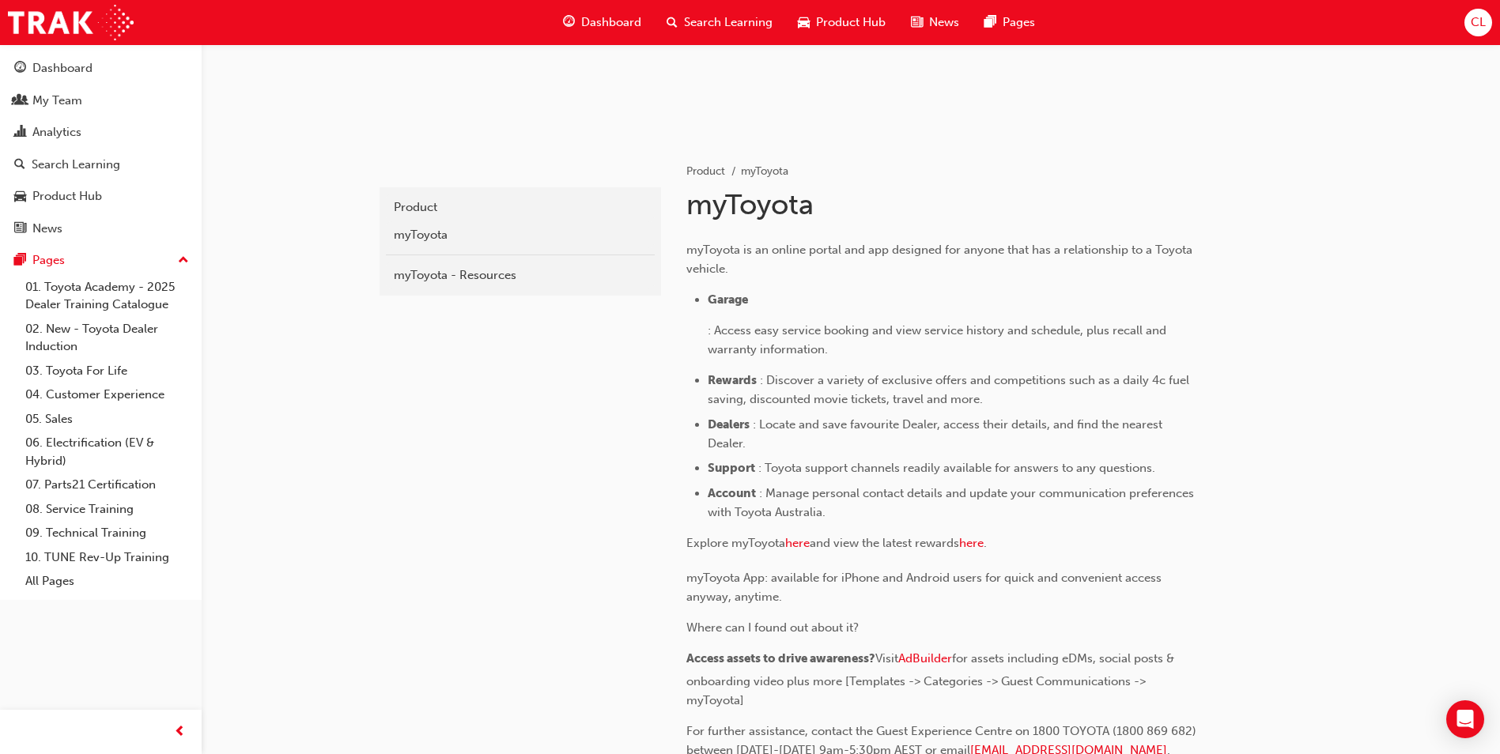
scroll to position [316, 0]
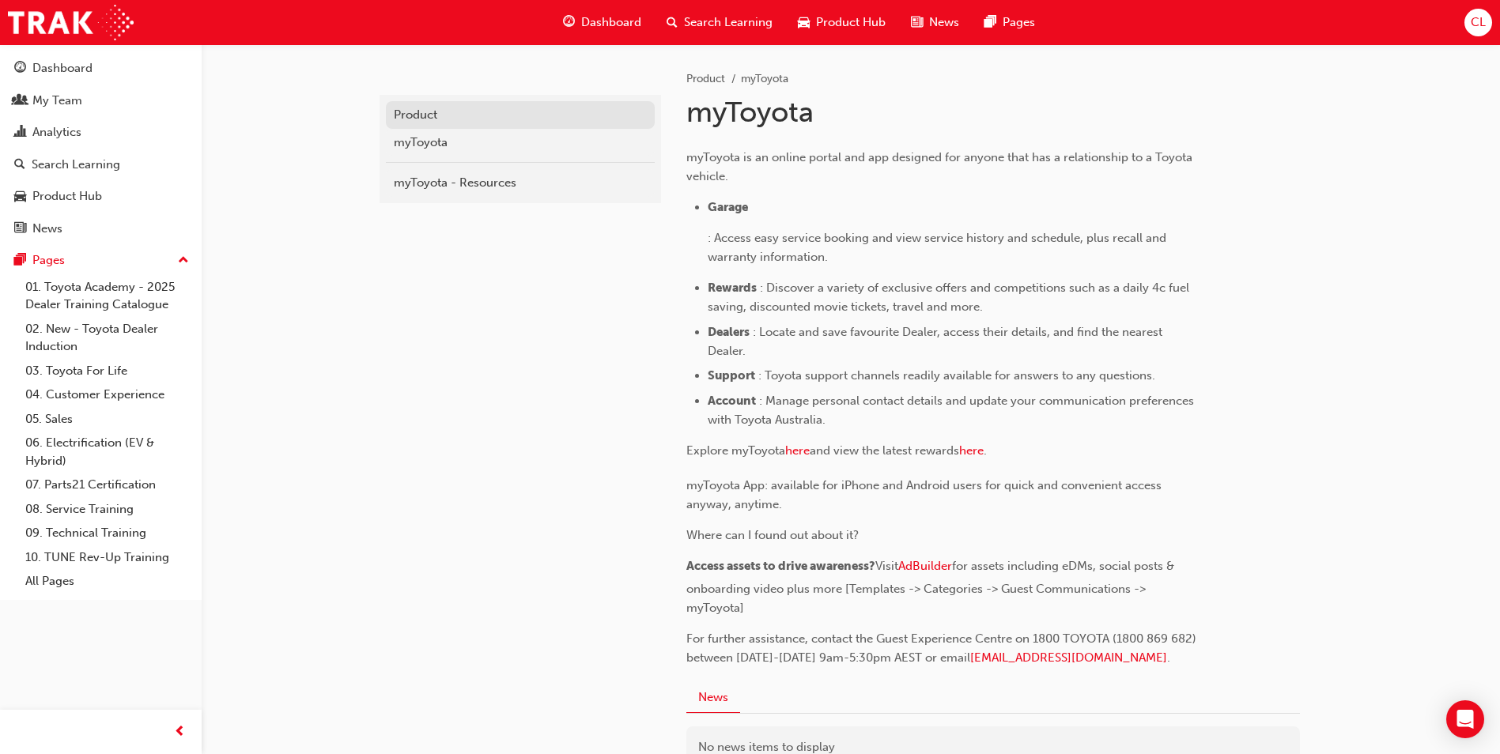
click at [421, 116] on div "Product" at bounding box center [520, 115] width 253 height 18
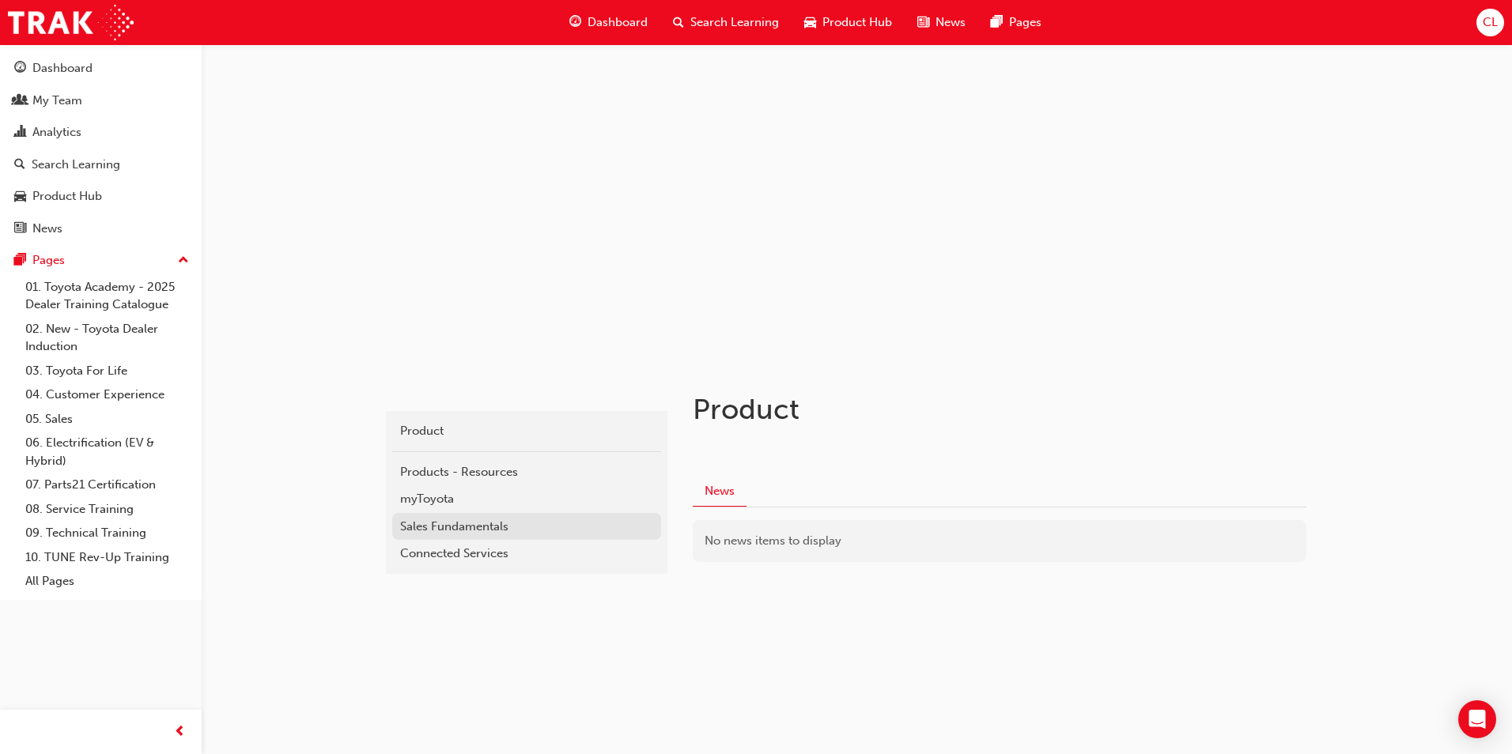
click at [443, 518] on div "Sales Fundamentals" at bounding box center [526, 527] width 253 height 18
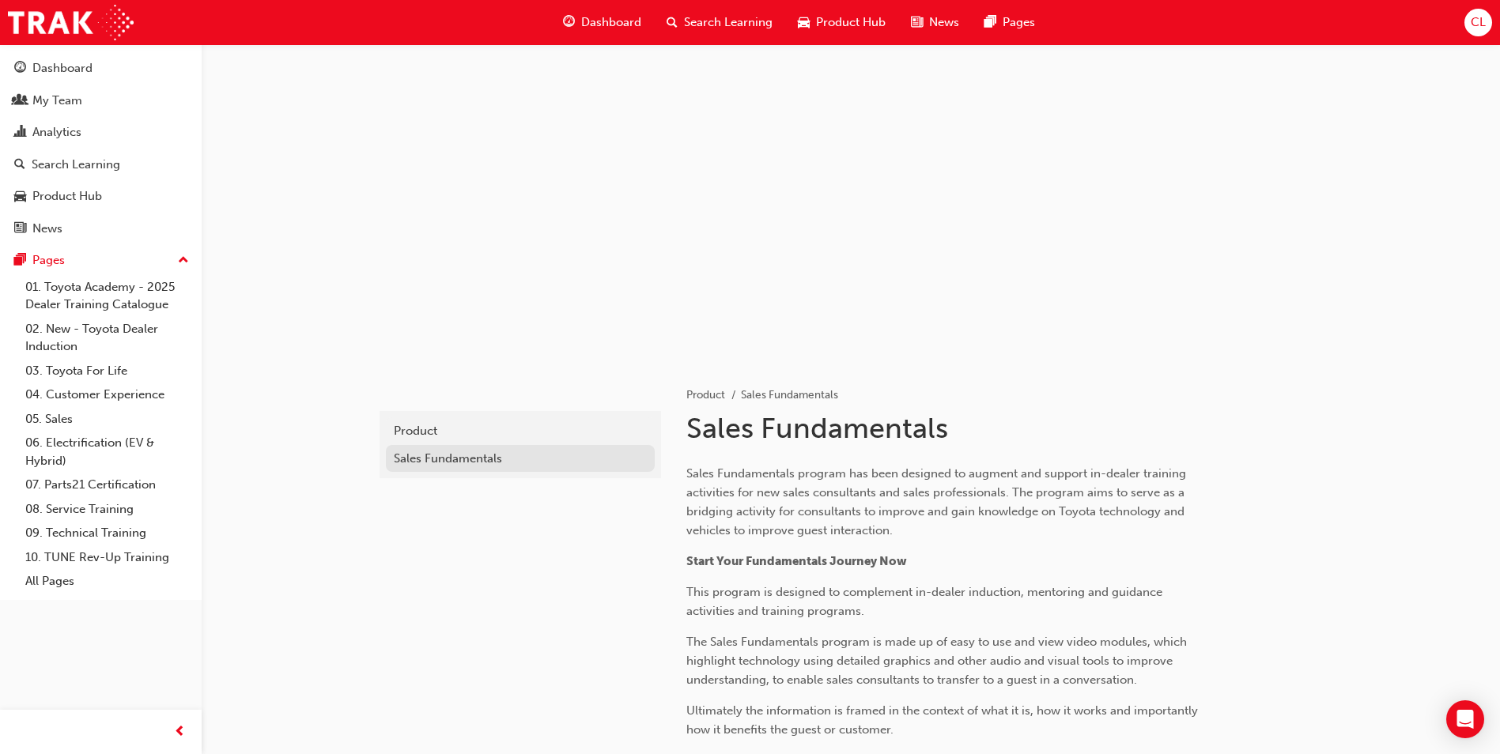
click at [443, 469] on link "Sales Fundamentals" at bounding box center [520, 459] width 269 height 28
click at [413, 432] on div "Product" at bounding box center [520, 431] width 253 height 18
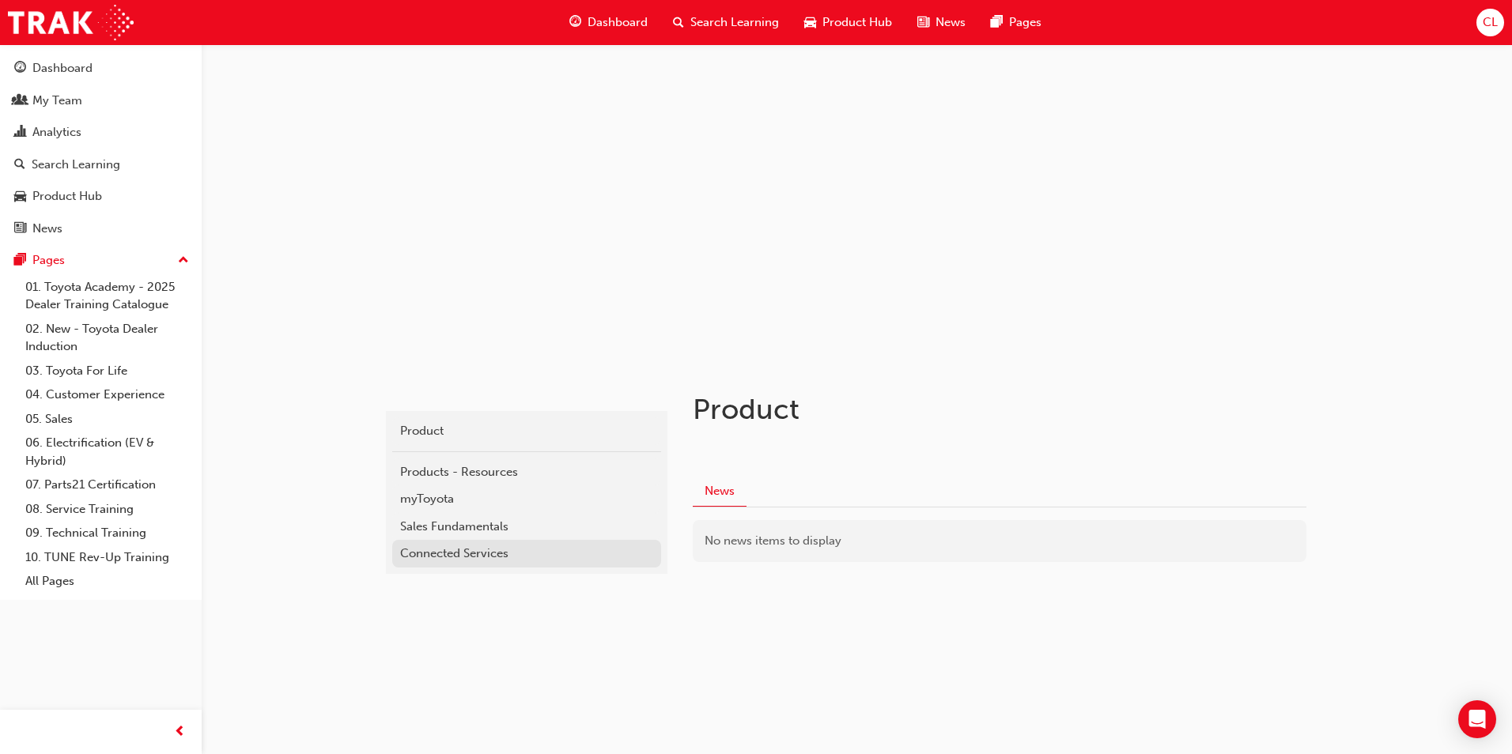
click at [430, 560] on div "Connected Services" at bounding box center [526, 554] width 253 height 18
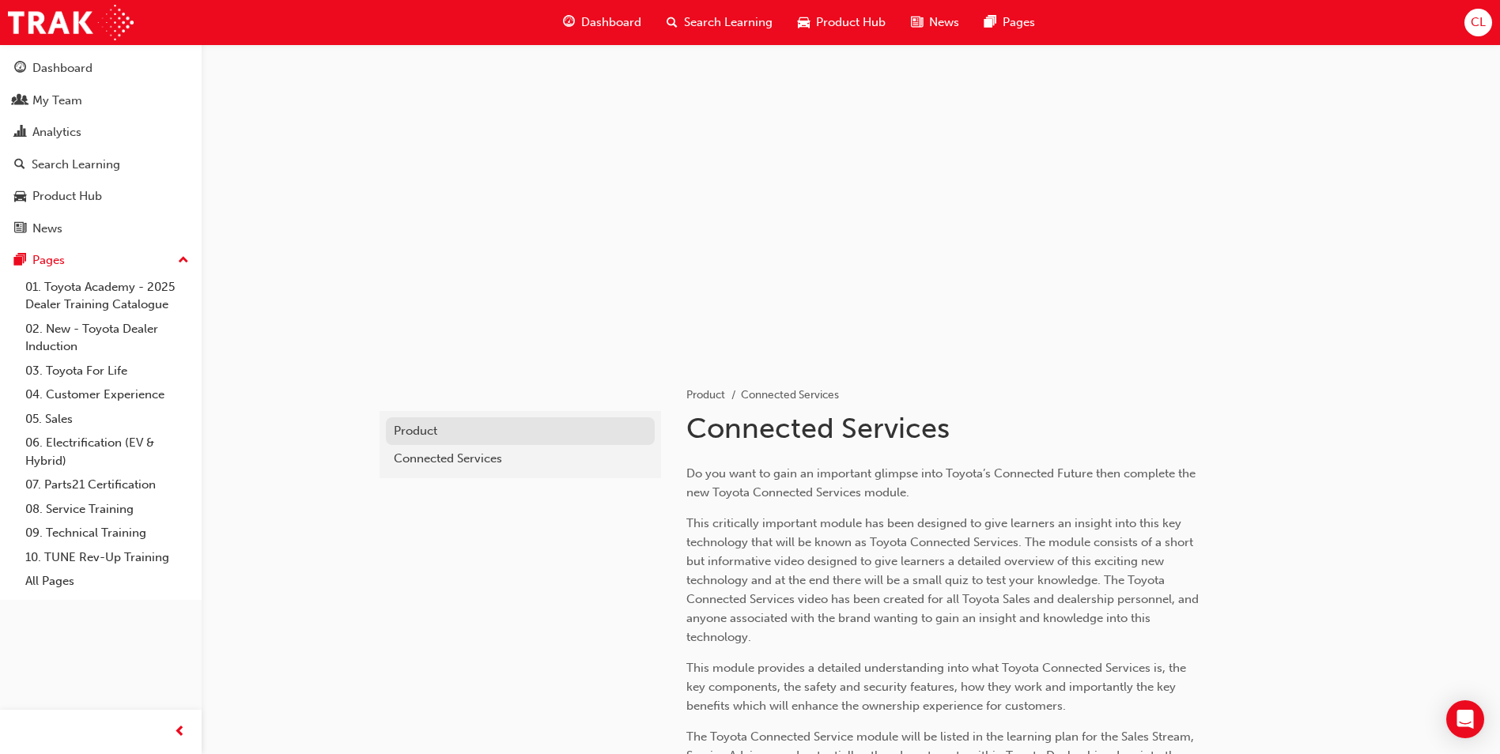
click at [435, 435] on div "Product" at bounding box center [520, 431] width 253 height 18
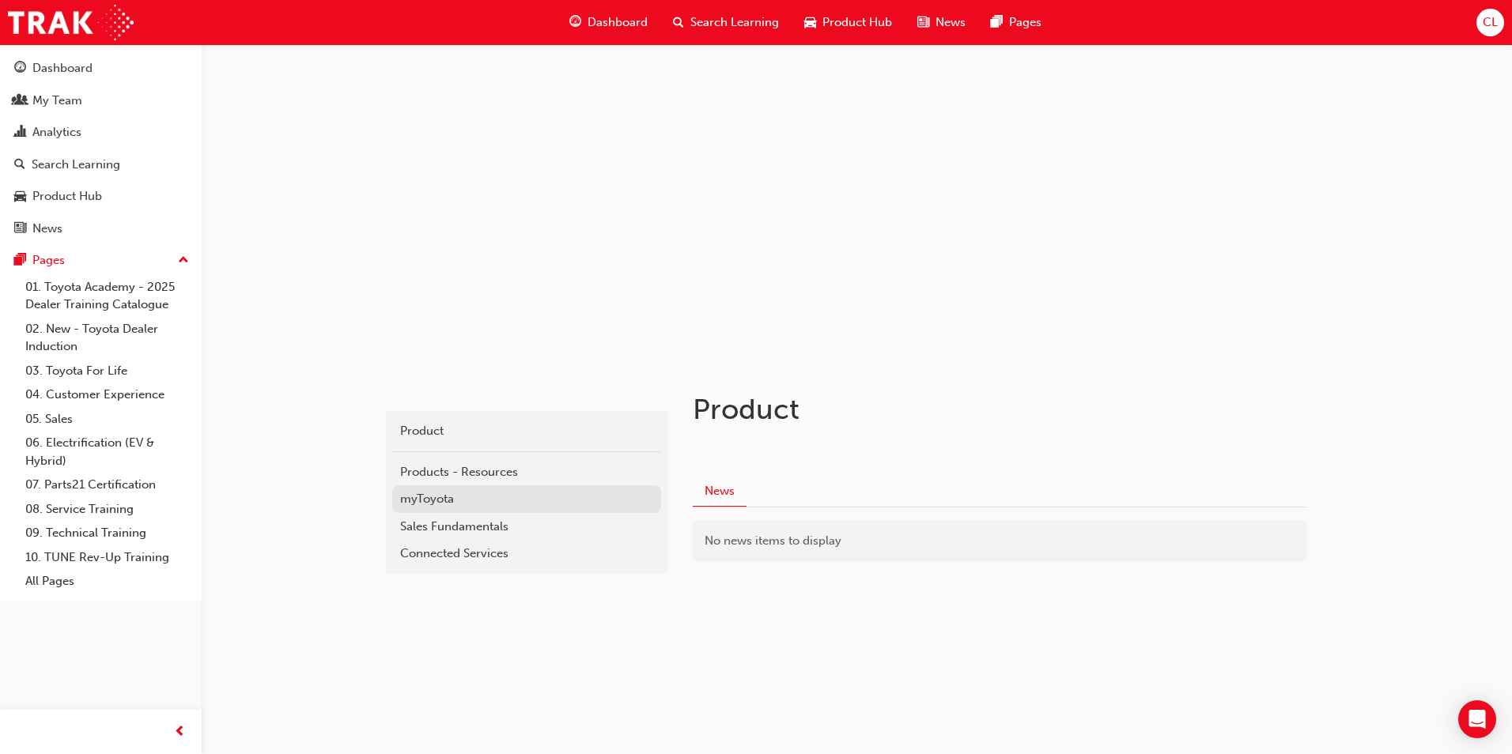
click at [414, 502] on div "myToyota" at bounding box center [526, 499] width 253 height 18
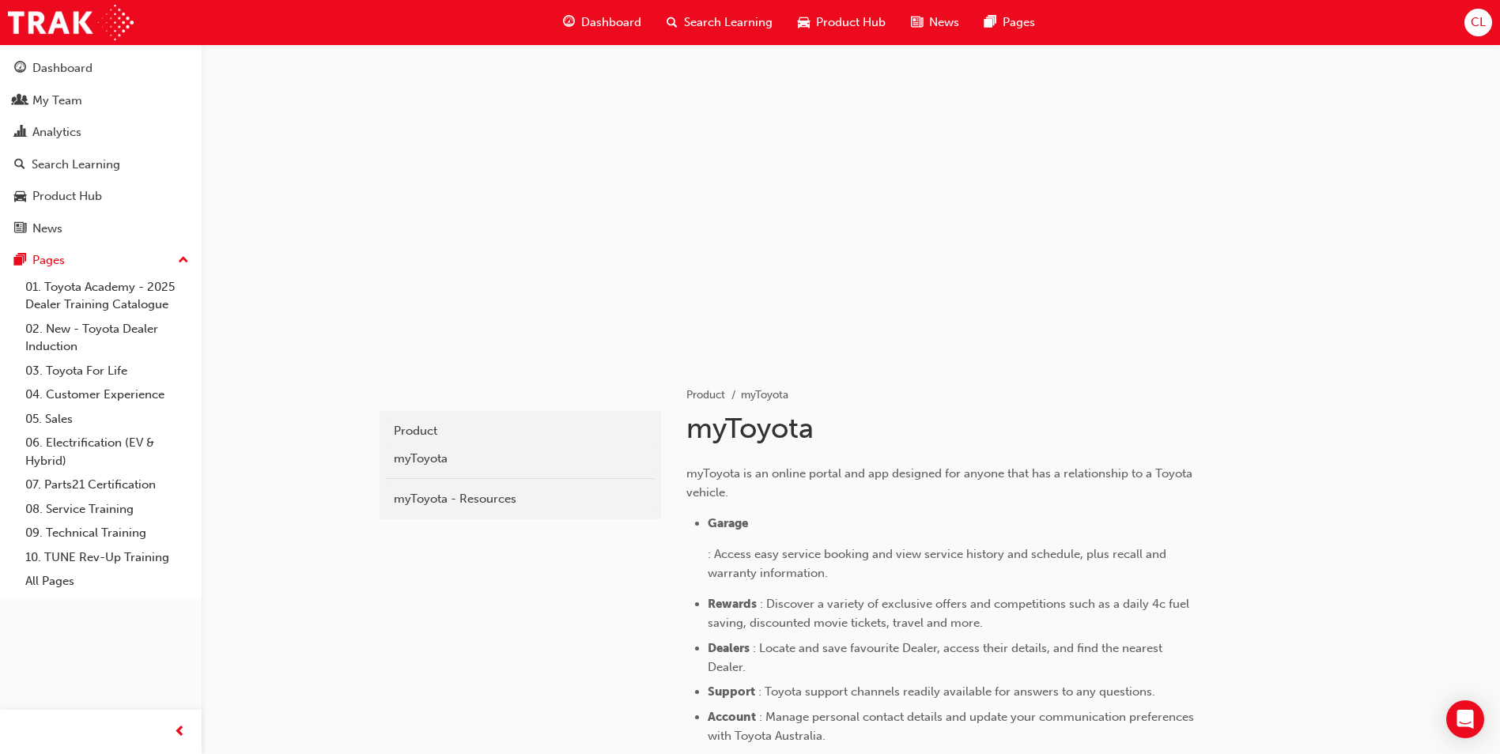
click at [500, 281] on div at bounding box center [850, 202] width 949 height 316
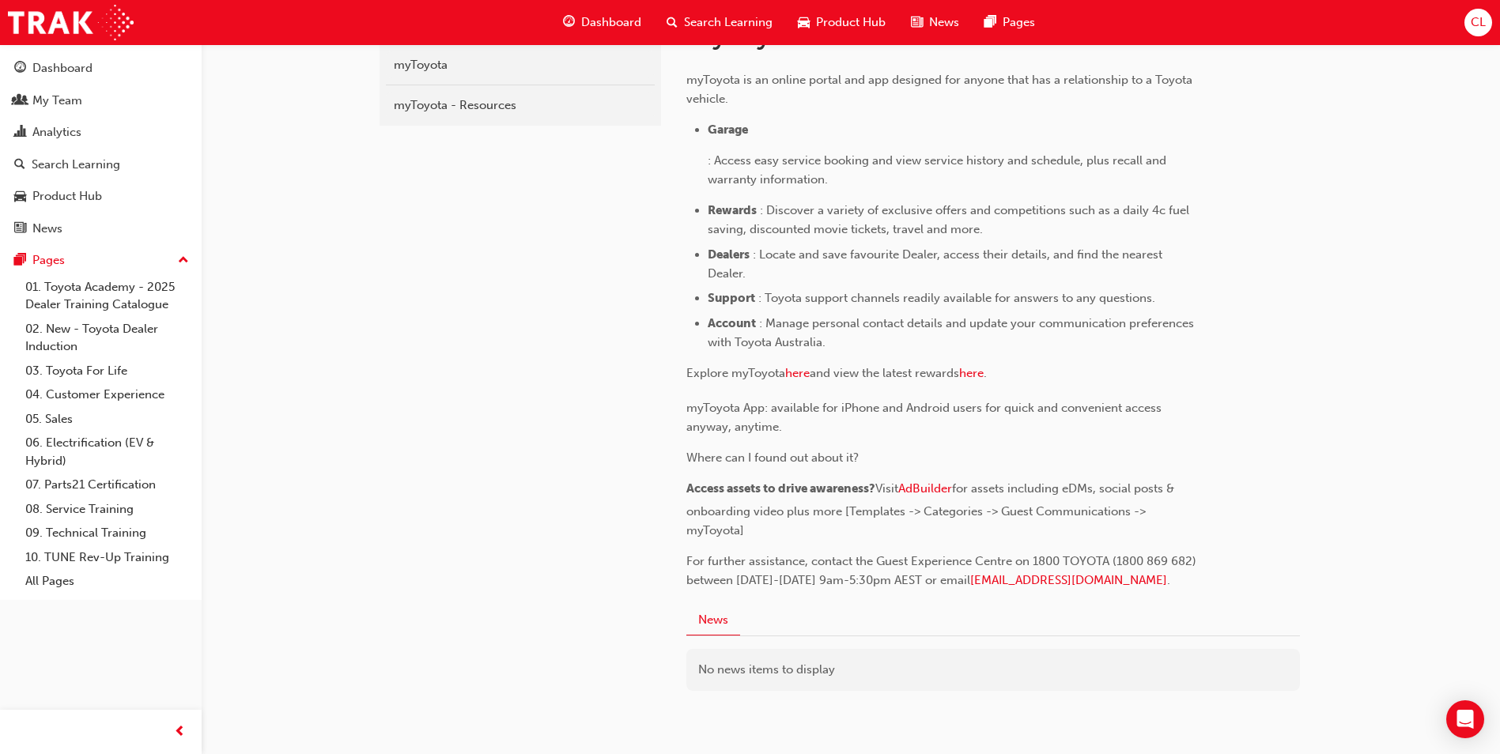
scroll to position [395, 0]
click at [927, 494] on span "AdBuilder" at bounding box center [925, 487] width 54 height 14
